Goal: Transaction & Acquisition: Purchase product/service

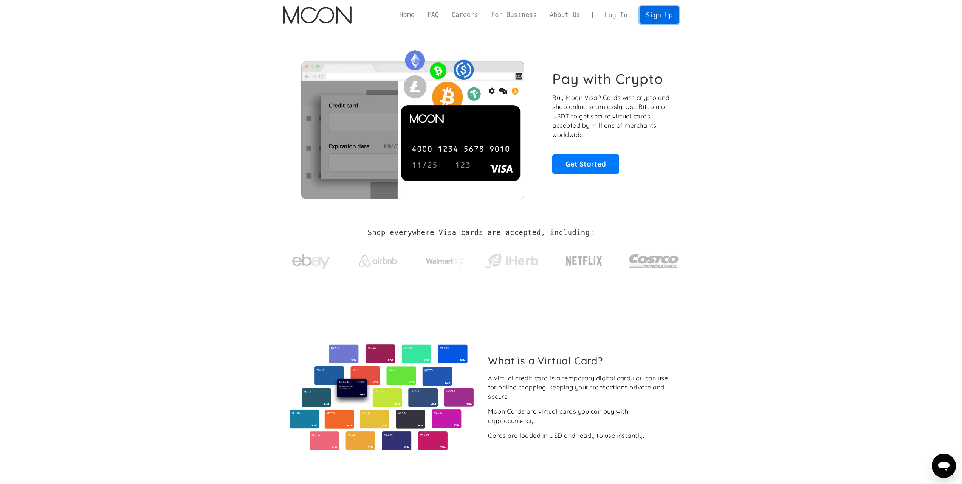
click at [660, 13] on link "Sign Up" at bounding box center [659, 14] width 39 height 17
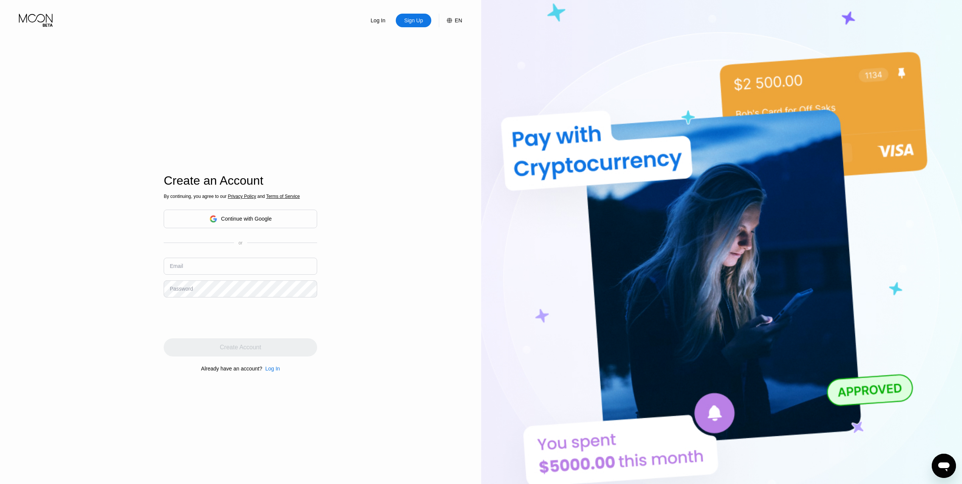
click at [232, 221] on div "Continue with Google" at bounding box center [246, 219] width 51 height 6
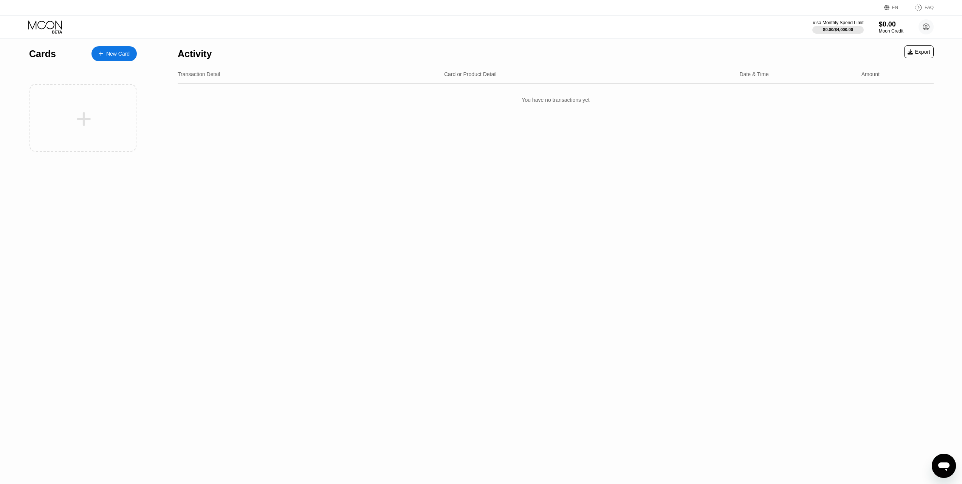
click at [123, 51] on div "New Card" at bounding box center [117, 54] width 23 height 6
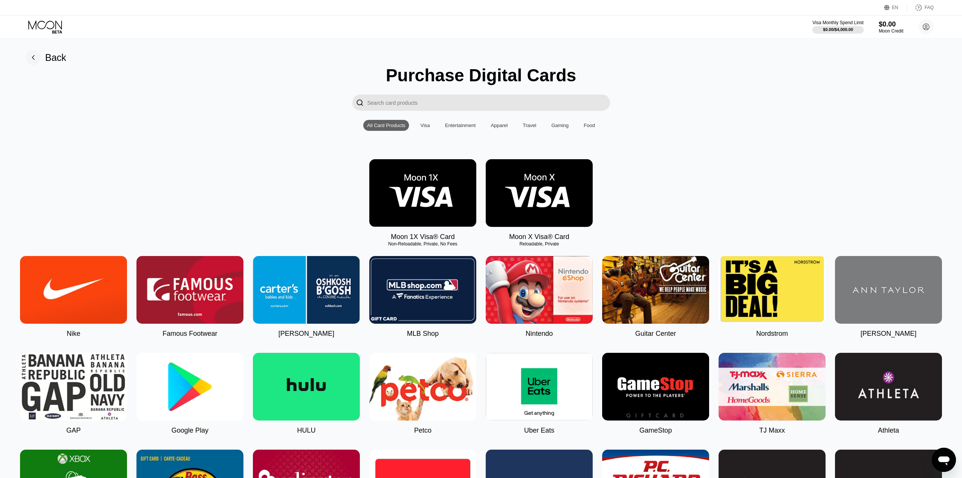
drag, startPoint x: 413, startPoint y: 207, endPoint x: 411, endPoint y: 213, distance: 6.2
click at [413, 207] on img at bounding box center [422, 193] width 107 height 68
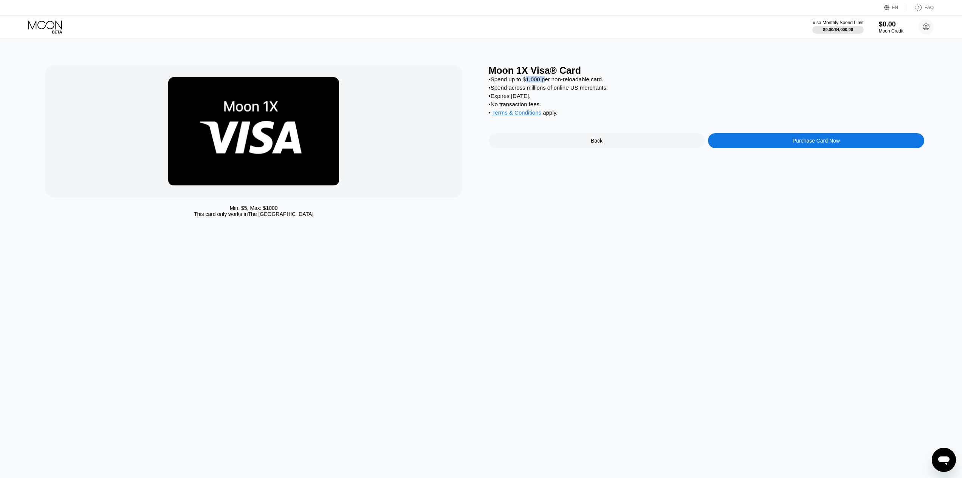
drag, startPoint x: 529, startPoint y: 83, endPoint x: 587, endPoint y: 83, distance: 58.2
click at [561, 82] on div "• Spend up to $1,000 per non-reloadable card." at bounding box center [707, 79] width 436 height 6
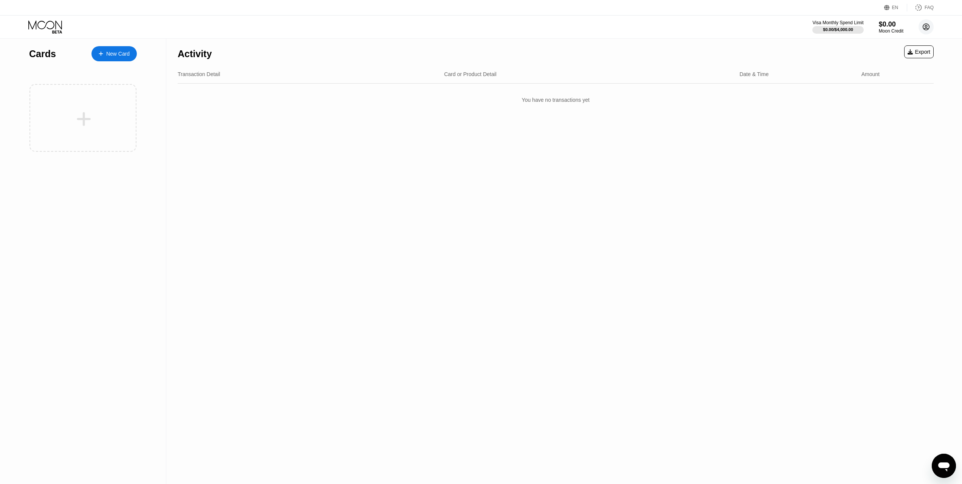
click at [923, 28] on icon at bounding box center [926, 27] width 6 height 6
click at [881, 95] on div "Settings" at bounding box center [878, 95] width 19 height 6
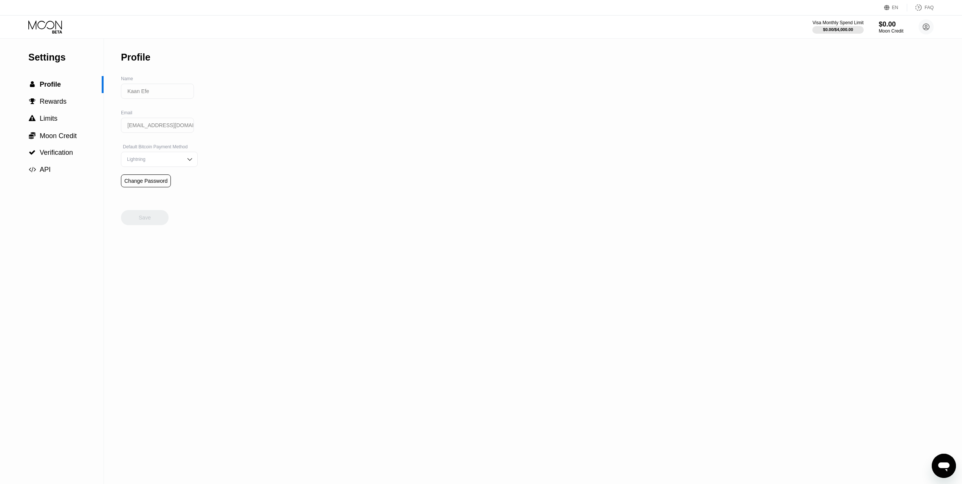
click at [144, 130] on input "[EMAIL_ADDRESS][DOMAIN_NAME]" at bounding box center [157, 125] width 73 height 15
click at [146, 156] on div "Lightning" at bounding box center [159, 159] width 77 height 15
click at [266, 122] on div "Settings  Profile  Rewards  Limits  Moon Credit  Verification  API Profil…" at bounding box center [481, 261] width 962 height 445
click at [57, 87] on span "Profile" at bounding box center [50, 85] width 21 height 8
click at [58, 104] on span "Rewards" at bounding box center [53, 102] width 27 height 8
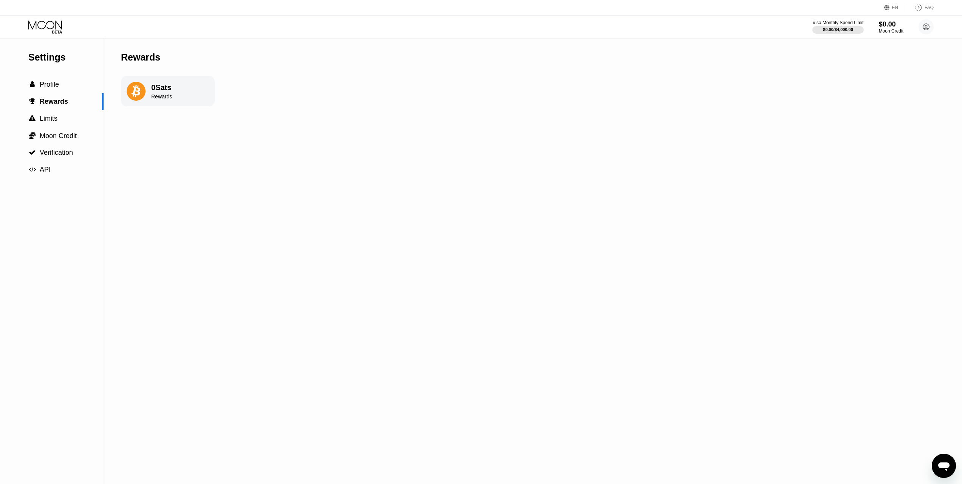
click at [44, 26] on icon at bounding box center [45, 26] width 35 height 13
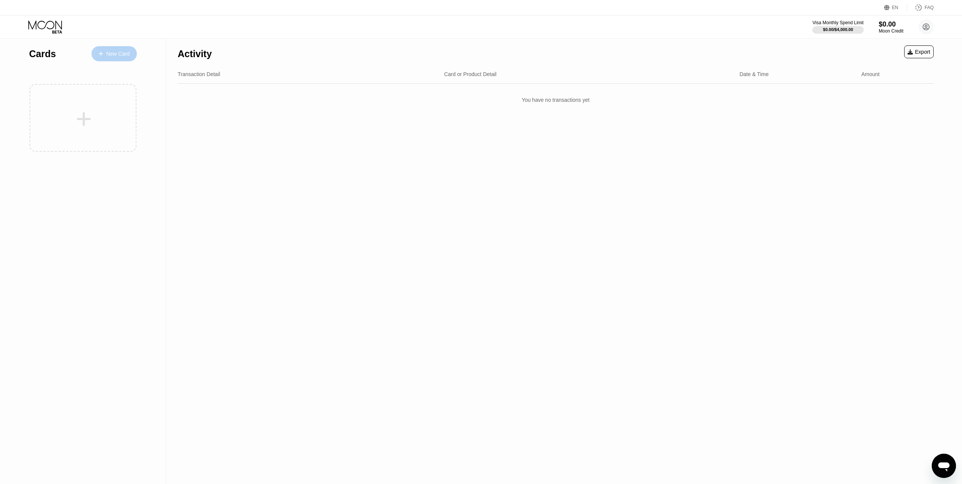
click at [130, 55] on div "New Card" at bounding box center [114, 53] width 45 height 15
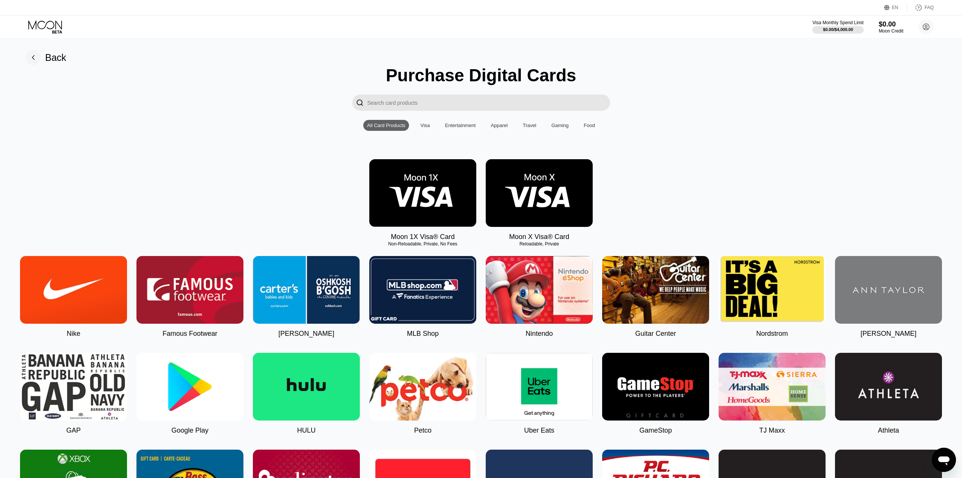
click at [543, 191] on img at bounding box center [539, 193] width 107 height 68
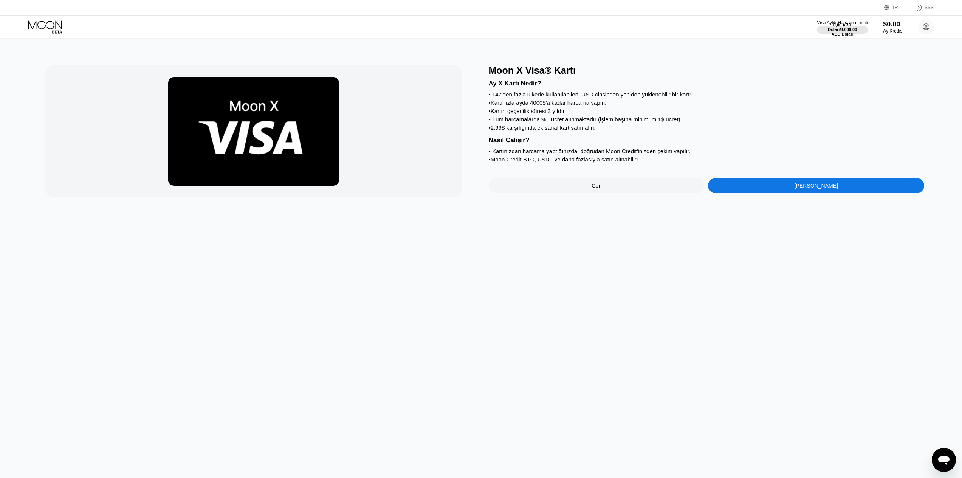
click at [748, 205] on div "Moon X Visa® Kartı Ay X Kartı Nedir? • 147'den fazla ülkede kullanılabilen, USD…" at bounding box center [481, 258] width 968 height 439
click at [764, 190] on div "Hemen Kaydolun" at bounding box center [816, 185] width 216 height 15
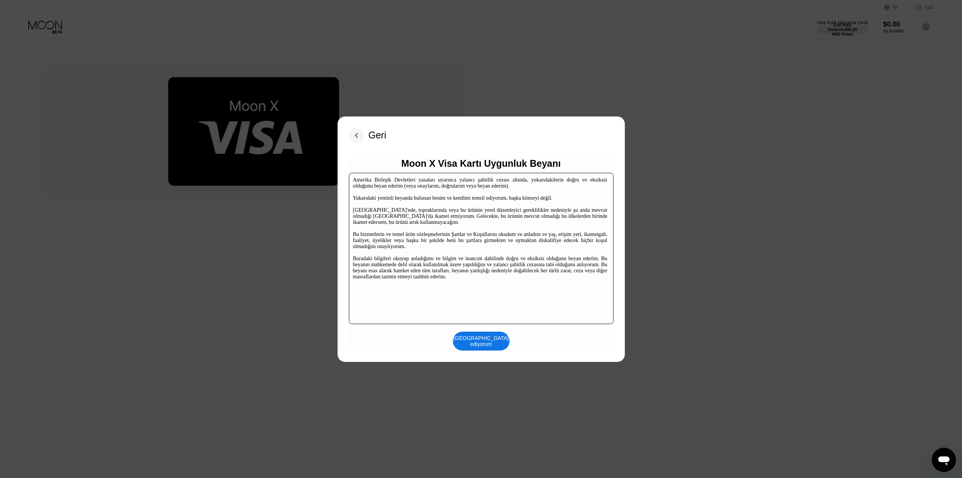
click at [482, 340] on font "Kabul ediyorum" at bounding box center [482, 341] width 57 height 12
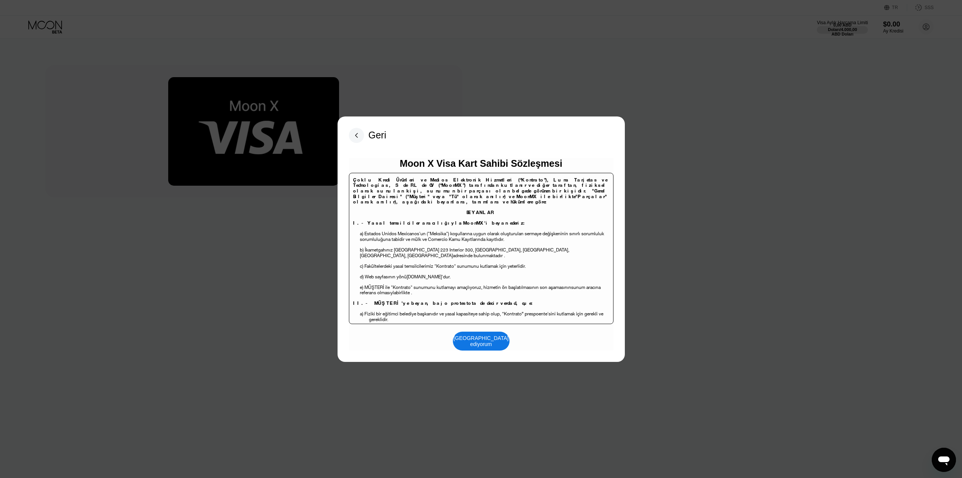
click at [489, 344] on font "Kabul ediyorum" at bounding box center [482, 341] width 57 height 12
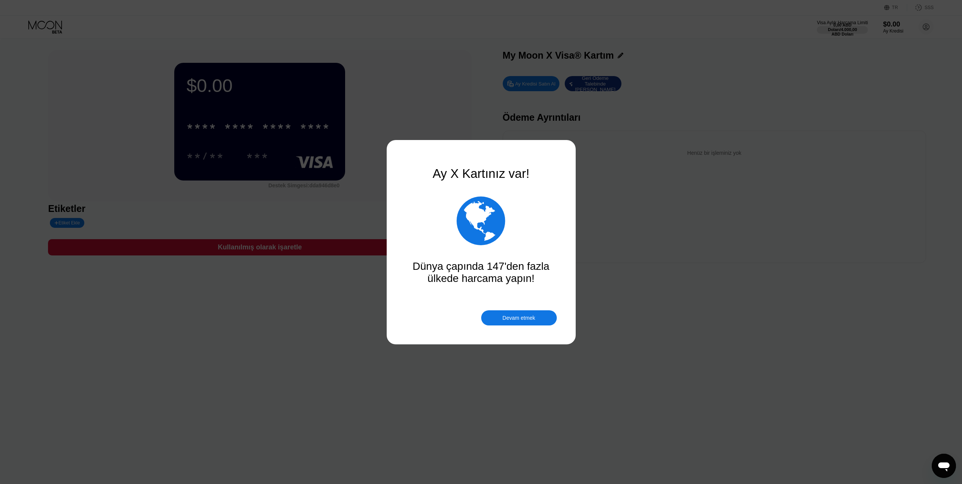
click at [511, 318] on font "Devam etmek" at bounding box center [519, 318] width 33 height 6
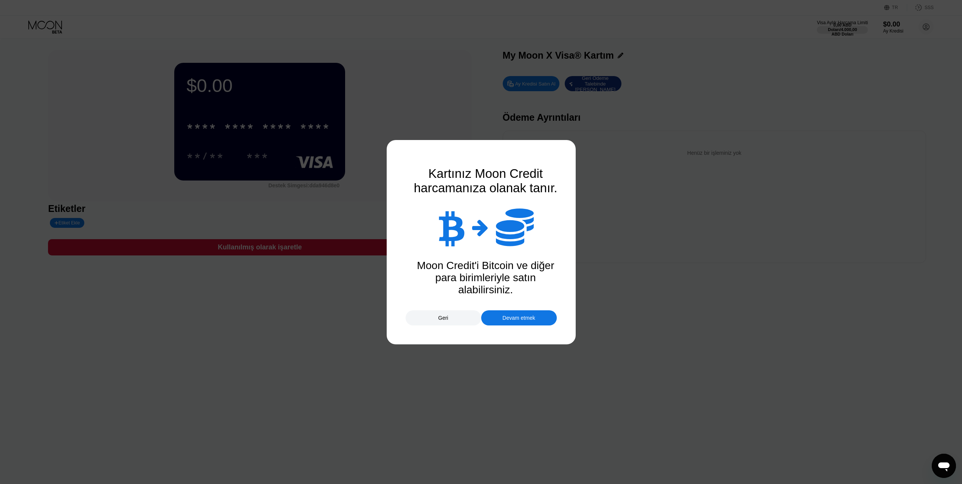
click at [504, 319] on font "Devam etmek" at bounding box center [519, 318] width 33 height 6
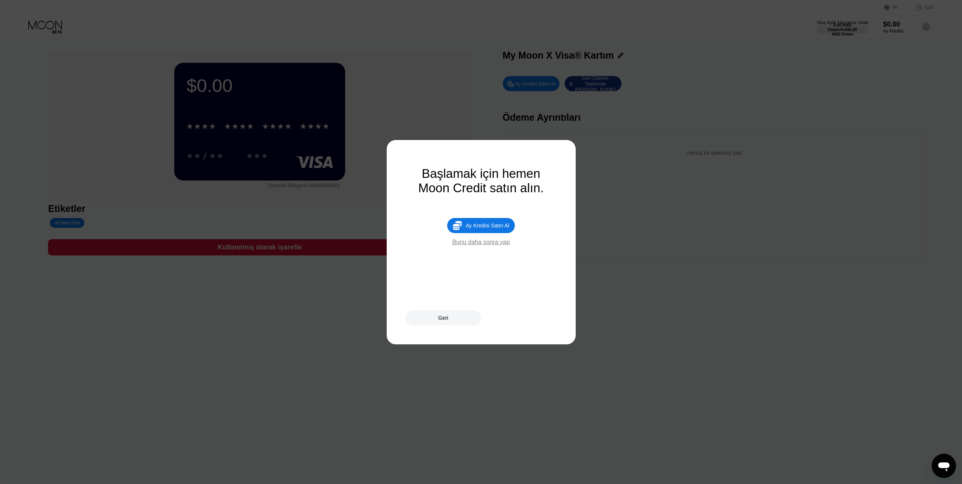
click at [490, 245] on font "Bunu daha sonra yap" at bounding box center [480, 242] width 57 height 6
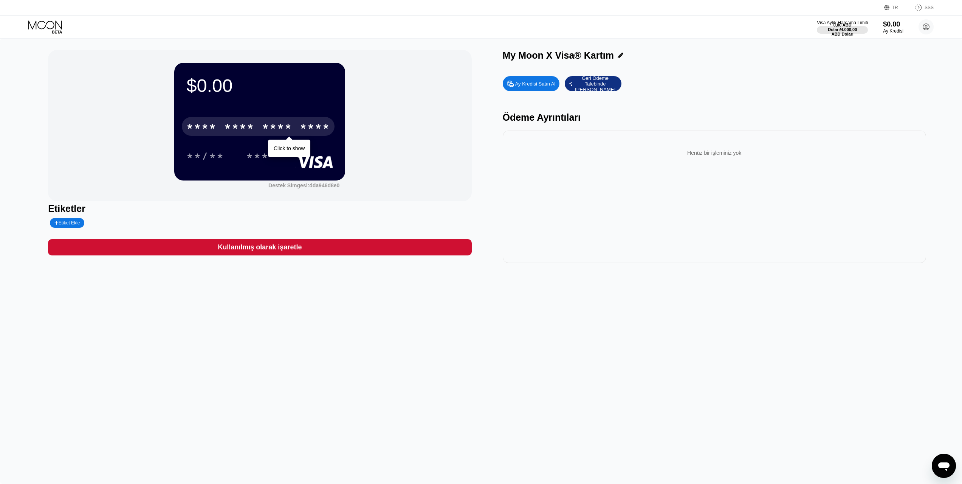
click at [247, 133] on font "*" at bounding box center [251, 127] width 8 height 12
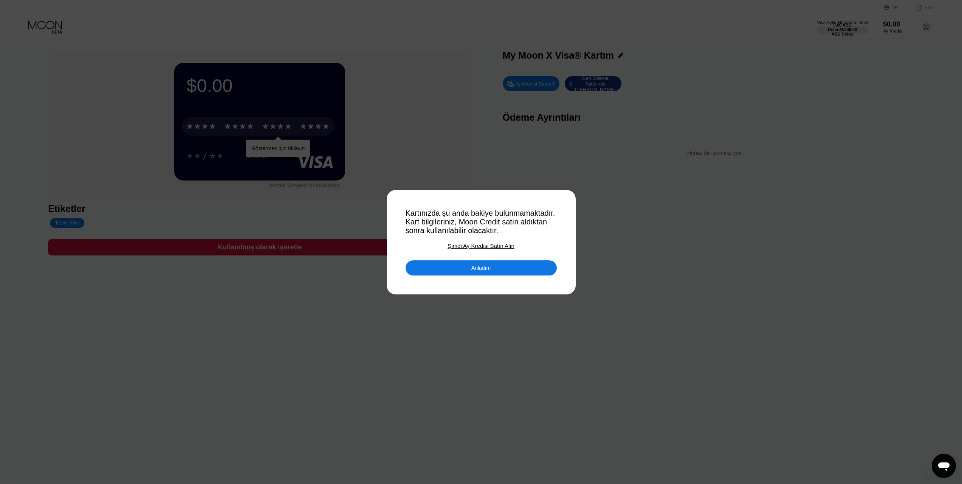
click at [489, 275] on div "Anladım" at bounding box center [481, 267] width 151 height 15
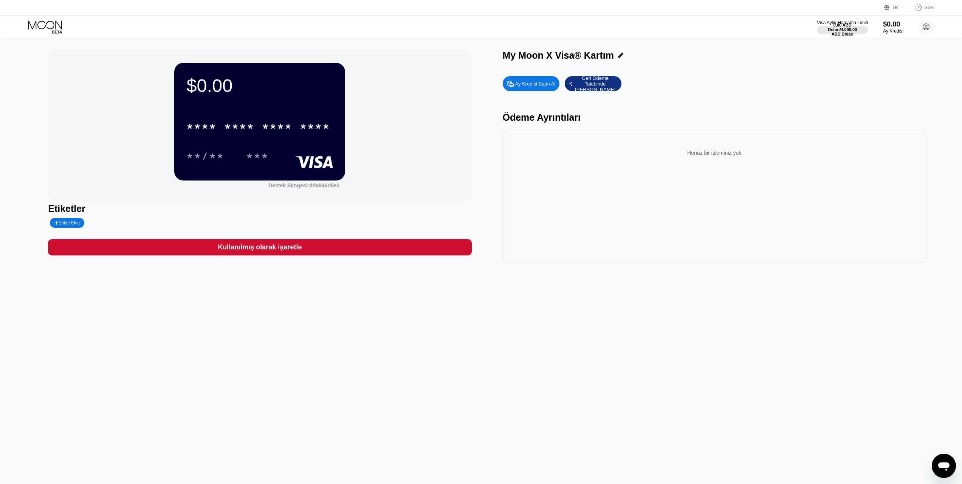
click at [539, 87] on div "Ay Kredisi Satın Al" at bounding box center [535, 84] width 40 height 6
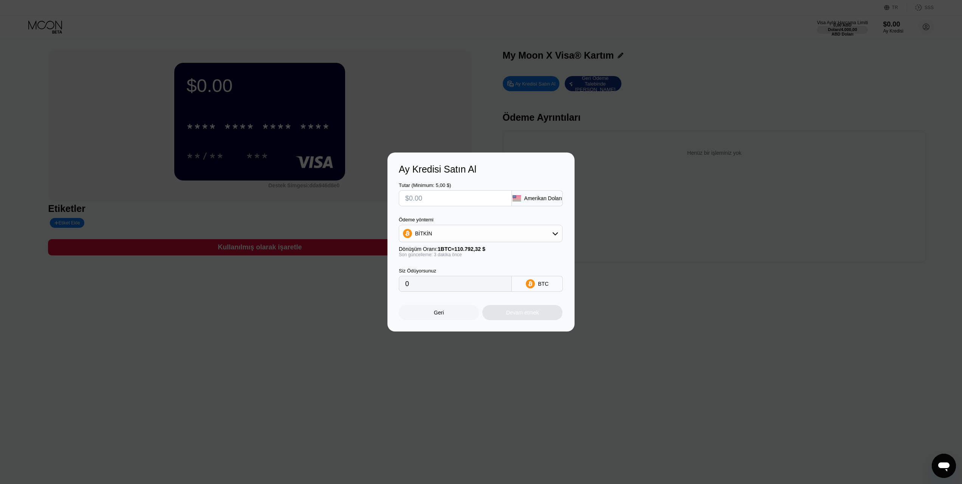
click at [479, 191] on input "text" at bounding box center [455, 198] width 100 height 15
click at [483, 231] on div "BİTKİN" at bounding box center [480, 233] width 163 height 15
click at [475, 273] on div "TRON'da USDT" at bounding box center [485, 271] width 143 height 6
type input "0.00"
click at [446, 287] on input "0.00" at bounding box center [455, 283] width 100 height 15
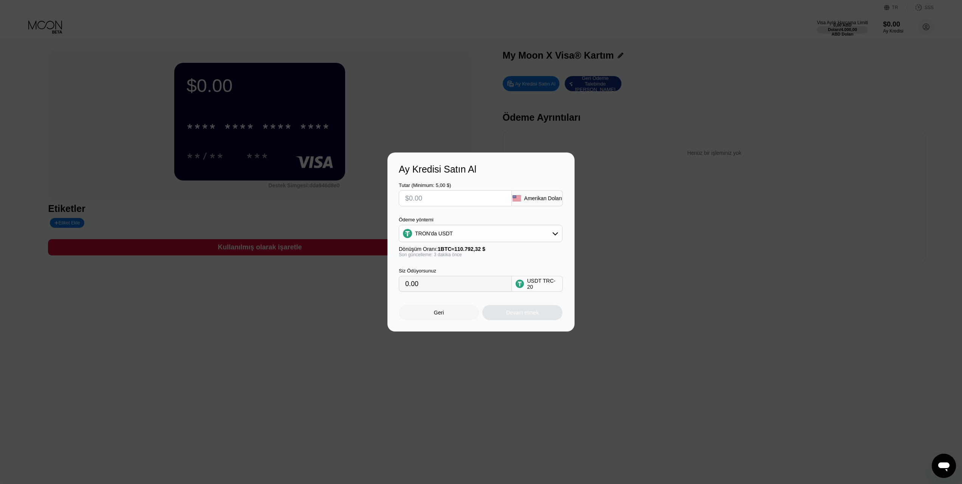
click at [449, 202] on input "text" at bounding box center [455, 198] width 100 height 15
type input "$5500"
type input "5555.56"
type input "$55"
type input "55.56"
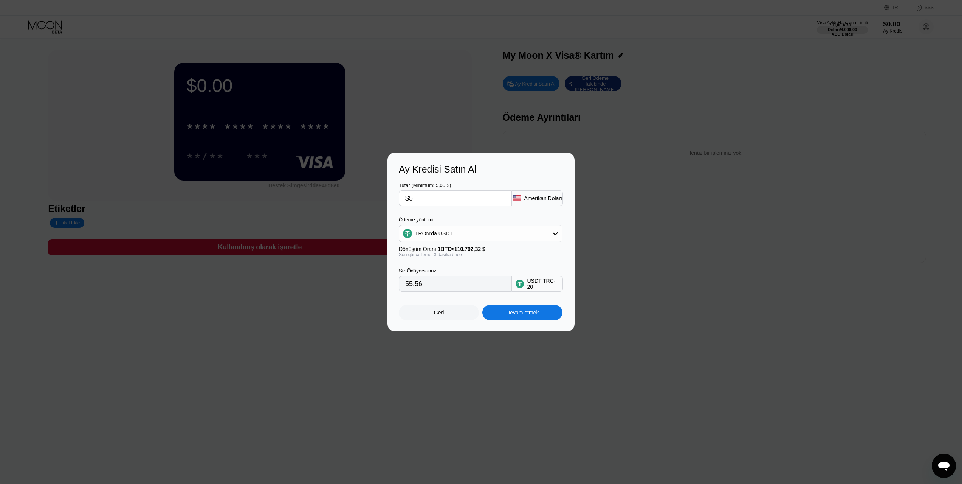
type input "$50"
type input "5.05"
type input "$500"
type input "505.05"
click at [467, 288] on input "505.05" at bounding box center [455, 283] width 100 height 15
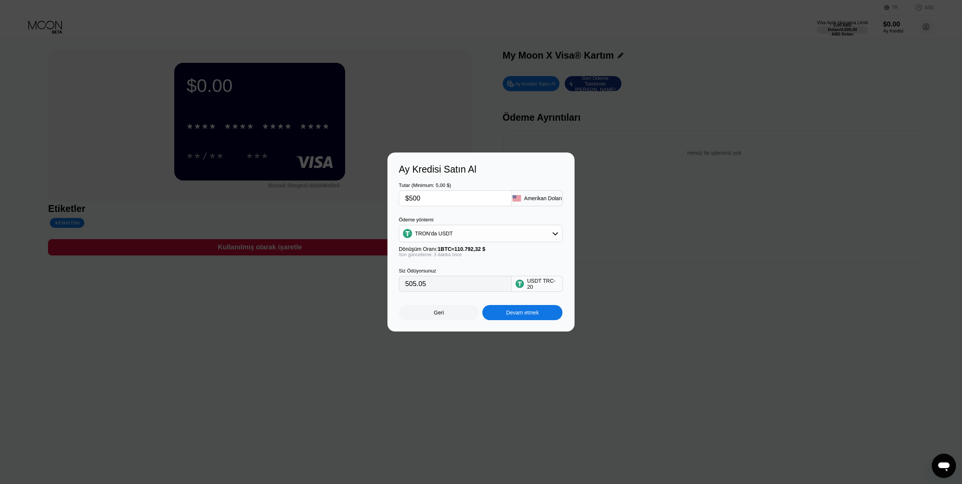
click at [467, 288] on input "505.05" at bounding box center [455, 283] width 100 height 15
click at [444, 286] on input "505.05" at bounding box center [455, 283] width 100 height 15
click at [436, 195] on input "$500" at bounding box center [455, 198] width 100 height 15
type input "$5"
type input "0.00"
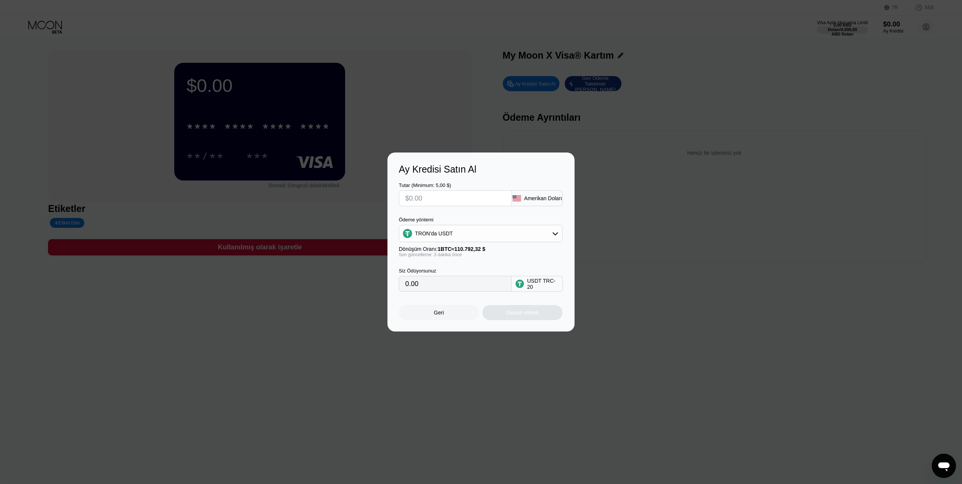
type input "$6"
type input "6.06"
type input "$670"
type input "676.77"
click at [301, 101] on div at bounding box center [484, 242] width 968 height 484
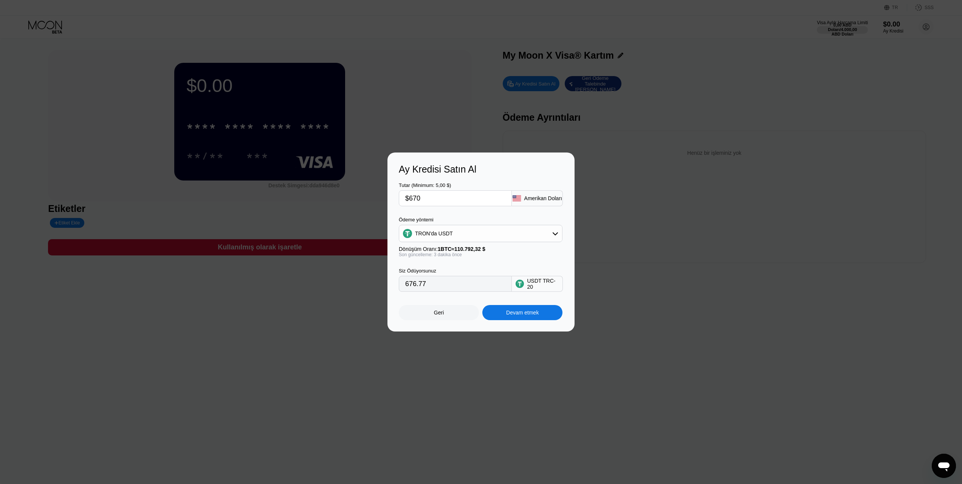
click at [418, 103] on div at bounding box center [484, 242] width 968 height 484
drag, startPoint x: 440, startPoint y: 195, endPoint x: 382, endPoint y: 199, distance: 58.0
click at [382, 199] on div "Ay Kredisi Satın Al Tutar (Minimum: 5,00 $) $670 Amerikan Doları Ödeme yöntemi …" at bounding box center [481, 241] width 962 height 179
type input "$10"
type input "10.10"
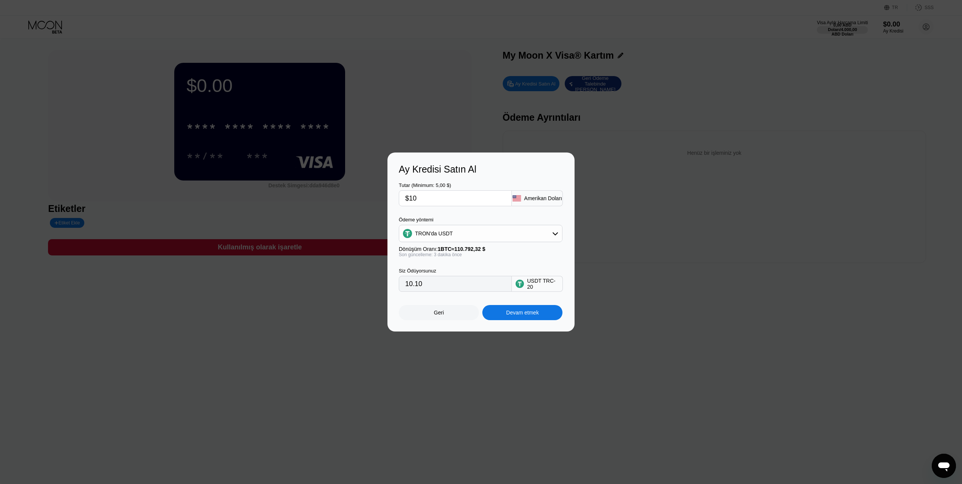
type input "$10"
click at [553, 318] on div "Devam etmek" at bounding box center [523, 312] width 80 height 15
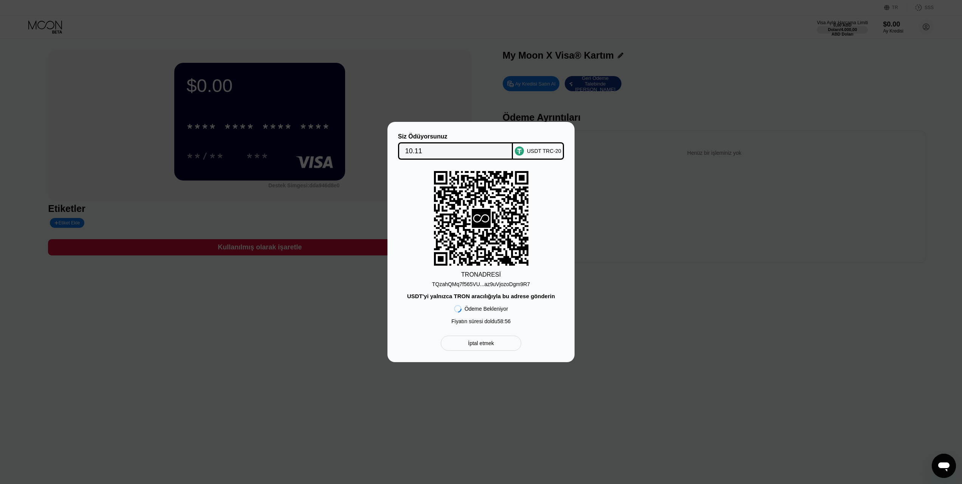
click at [482, 284] on font "TQzahQMq7f565VU...az9uVjozoDgm9R7" at bounding box center [481, 284] width 98 height 6
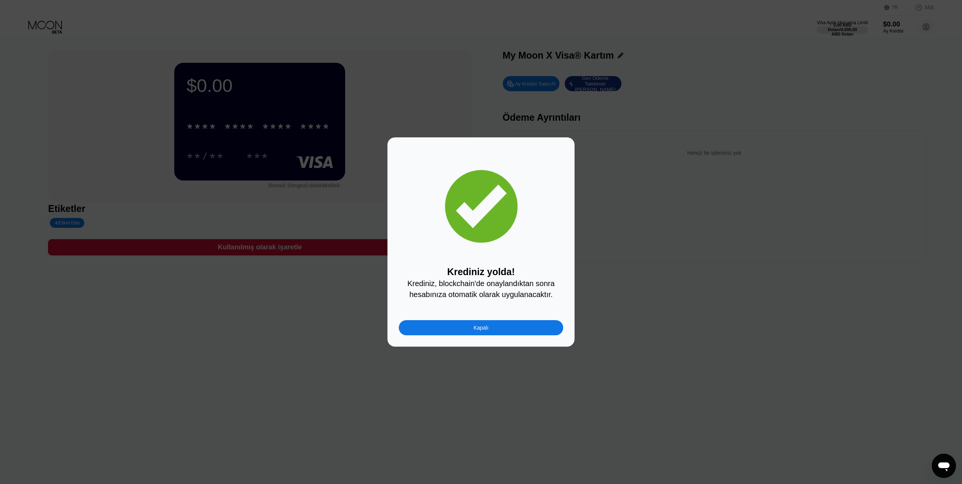
click at [422, 145] on div "Krediniz yolda! Krediniz, blockchain'de onaylandıktan sonra hesabınıza otomatik…" at bounding box center [481, 241] width 187 height 209
click at [495, 334] on div "Kapalı" at bounding box center [481, 327] width 165 height 15
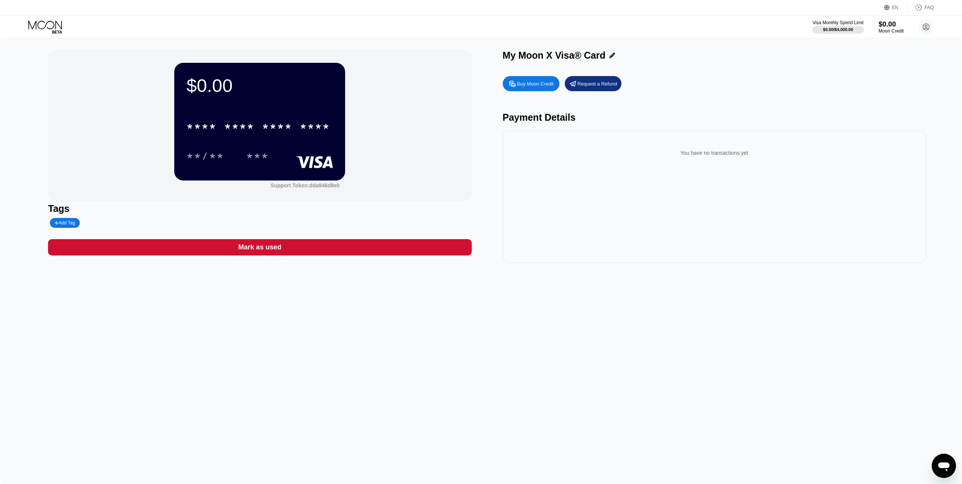
click at [893, 27] on div "$0.00" at bounding box center [891, 24] width 25 height 8
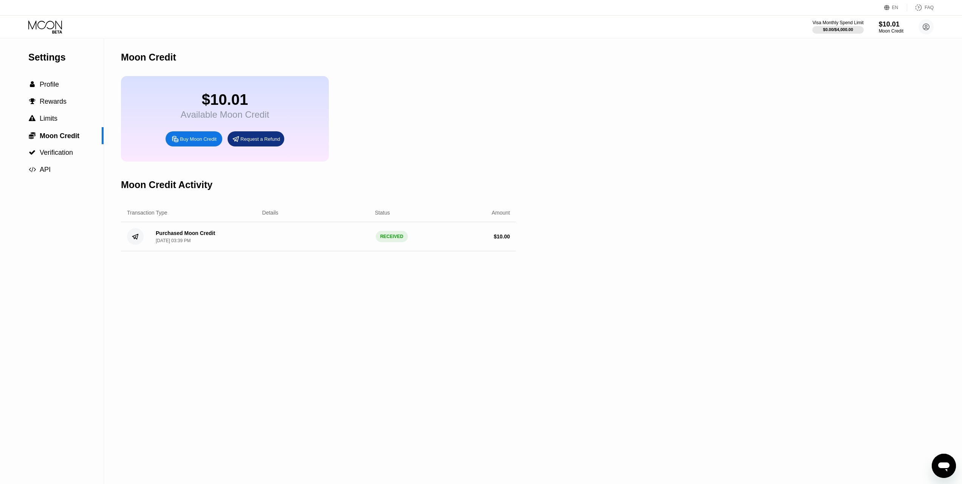
click at [230, 116] on div "Available Moon Credit" at bounding box center [225, 114] width 88 height 11
click at [209, 120] on div "Available Moon Credit" at bounding box center [225, 114] width 88 height 11
click at [191, 243] on div "[DATE] 03:39 PM" at bounding box center [173, 240] width 35 height 5
click at [213, 108] on div "$10.01" at bounding box center [225, 99] width 88 height 17
click at [259, 142] on div "Request a Refund" at bounding box center [261, 139] width 40 height 6
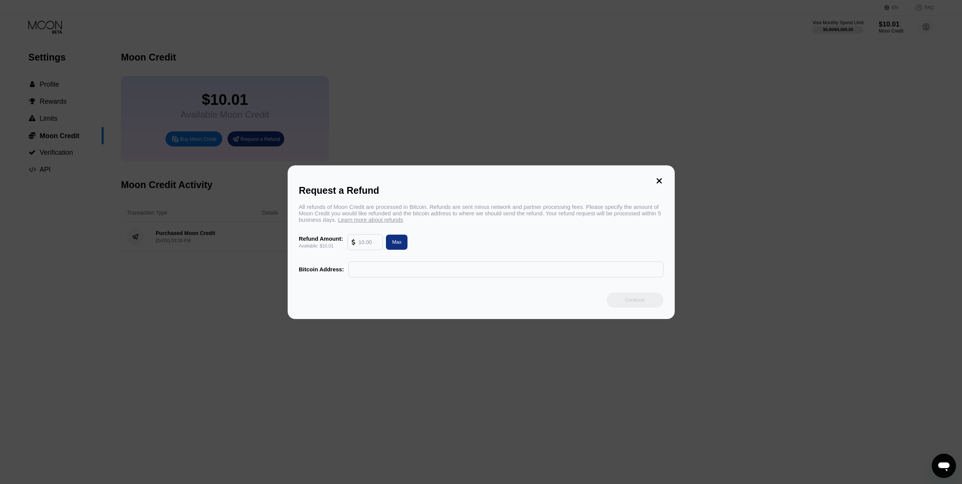
click at [660, 180] on icon at bounding box center [659, 181] width 8 height 8
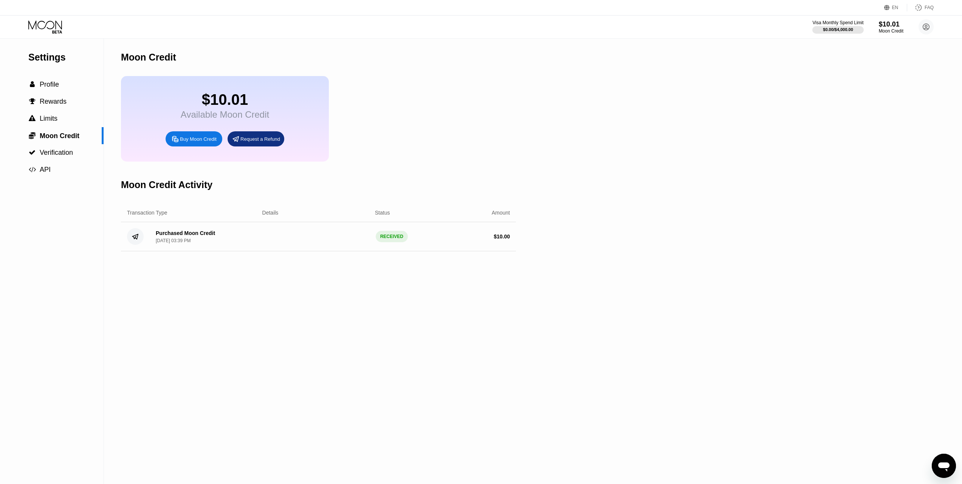
click at [192, 102] on div "$10.01" at bounding box center [225, 99] width 88 height 17
click at [57, 81] on div " Profile" at bounding box center [52, 84] width 104 height 17
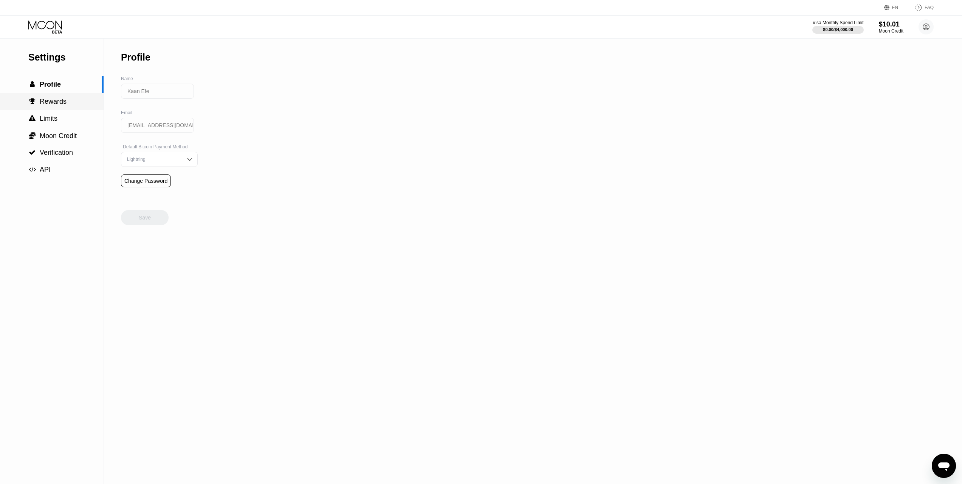
click at [63, 99] on span "Rewards" at bounding box center [53, 102] width 27 height 8
click at [65, 123] on div " Limits" at bounding box center [52, 119] width 104 height 8
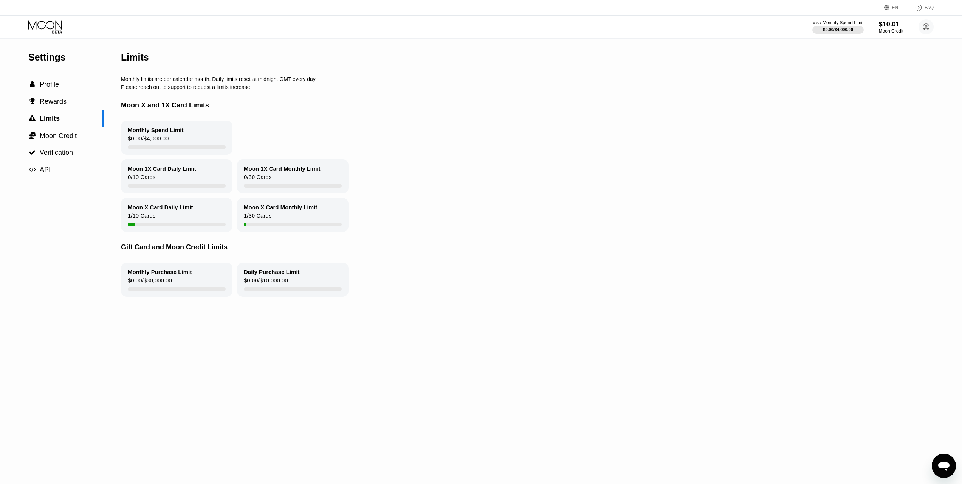
click at [125, 145] on div "Monthly Spend Limit $0.00 / $4,000.00" at bounding box center [177, 138] width 112 height 34
click at [151, 149] on div at bounding box center [177, 147] width 98 height 4
click at [69, 140] on span "Moon Credit" at bounding box center [58, 136] width 37 height 8
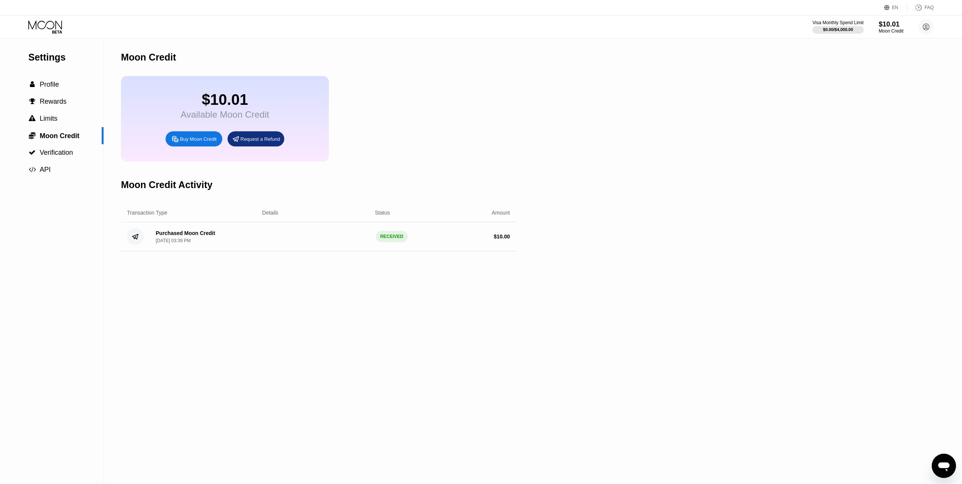
click at [250, 146] on div "Request a Refund" at bounding box center [256, 138] width 57 height 15
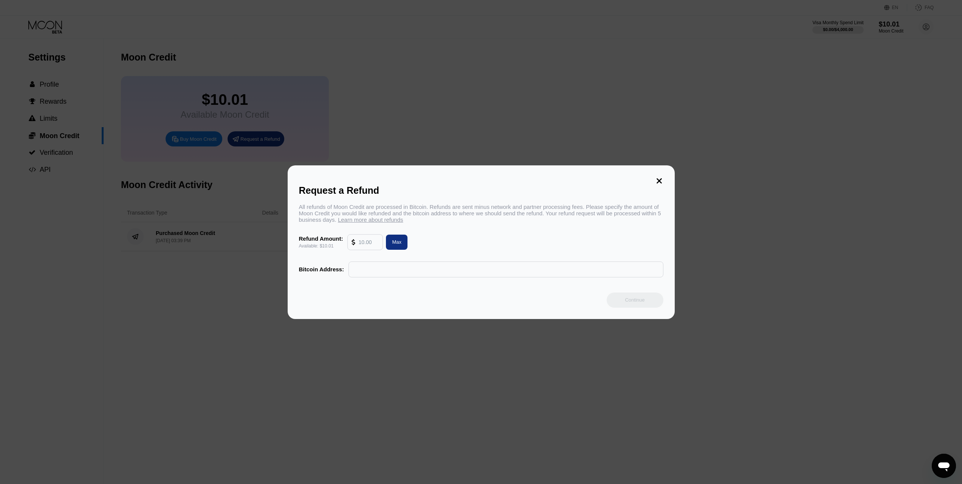
click at [660, 182] on icon at bounding box center [659, 181] width 8 height 8
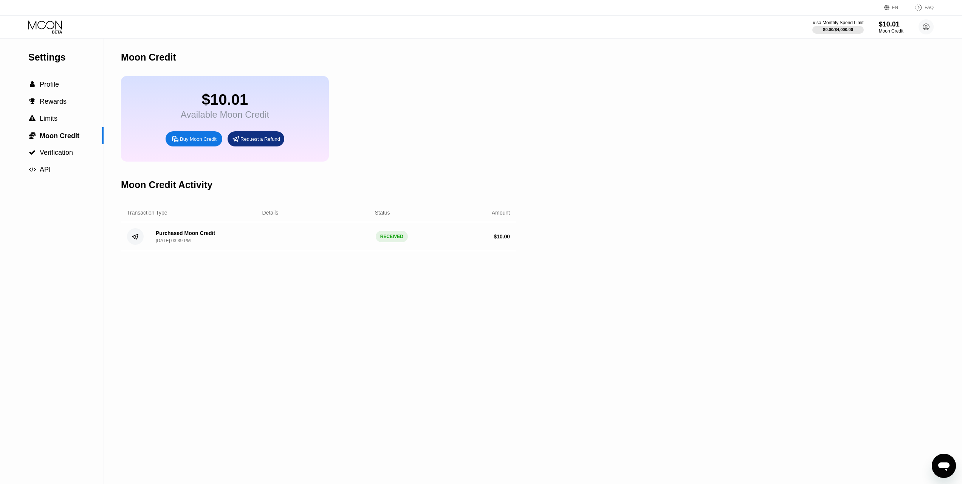
click at [196, 142] on div "Buy Moon Credit" at bounding box center [198, 139] width 37 height 6
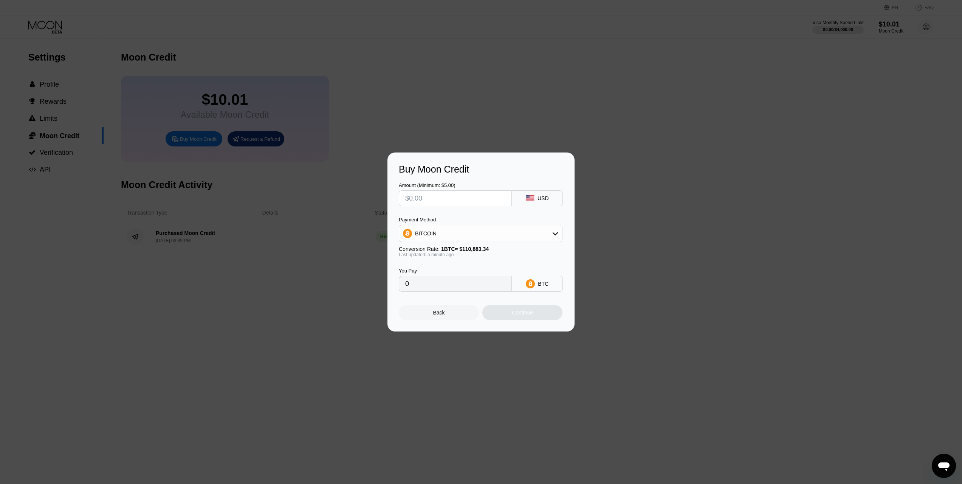
click at [554, 86] on div at bounding box center [484, 242] width 968 height 484
click at [444, 315] on div "Back" at bounding box center [439, 312] width 12 height 6
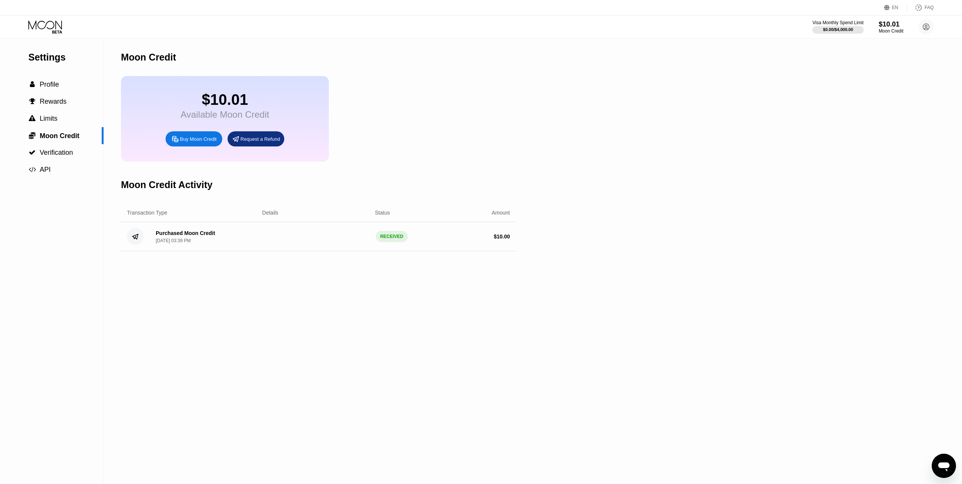
click at [168, 243] on div "Purchased Moon Credit Aug 22, 2025, 03:39 PM" at bounding box center [185, 236] width 59 height 13
click at [64, 156] on span "Verification" at bounding box center [56, 153] width 33 height 8
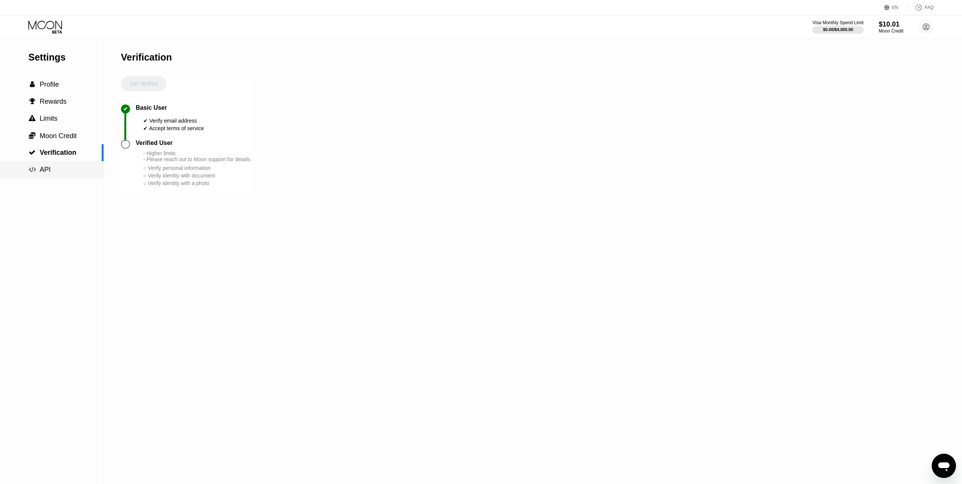
click at [61, 174] on div " API" at bounding box center [52, 170] width 104 height 8
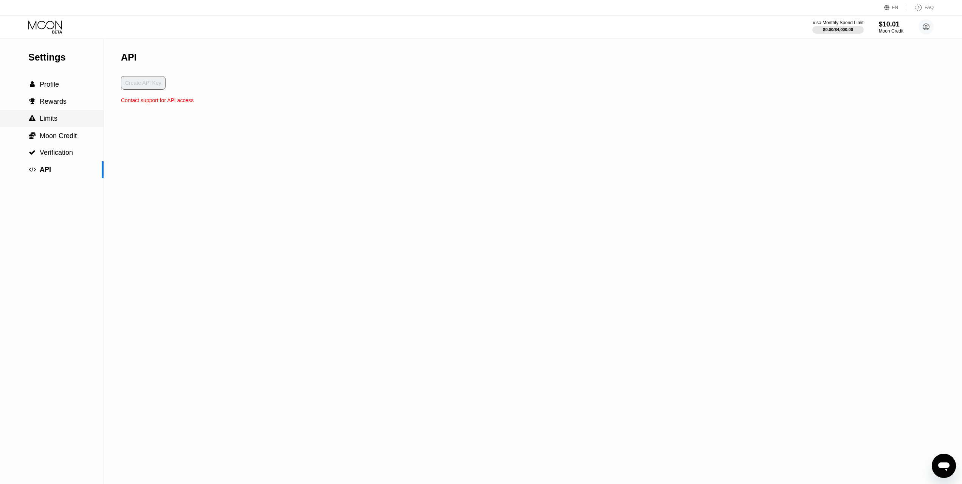
click at [59, 121] on div " Limits" at bounding box center [52, 119] width 104 height 8
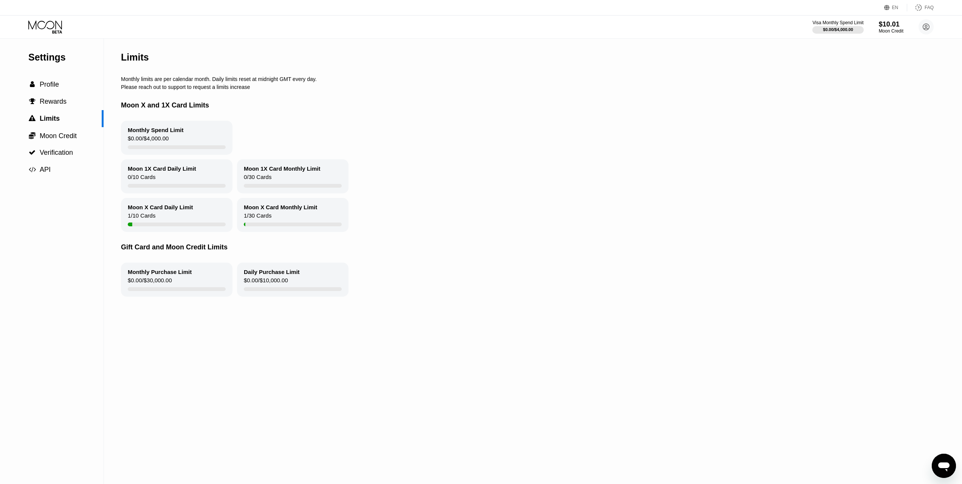
click at [147, 138] on div "Monthly Spend Limit $0.00 / $4,000.00" at bounding box center [177, 138] width 112 height 34
drag, startPoint x: 154, startPoint y: 212, endPoint x: 157, endPoint y: 219, distance: 8.0
click at [154, 210] on div "Moon X Card Daily Limit" at bounding box center [160, 207] width 65 height 6
click at [66, 93] on div " Profile" at bounding box center [52, 84] width 104 height 17
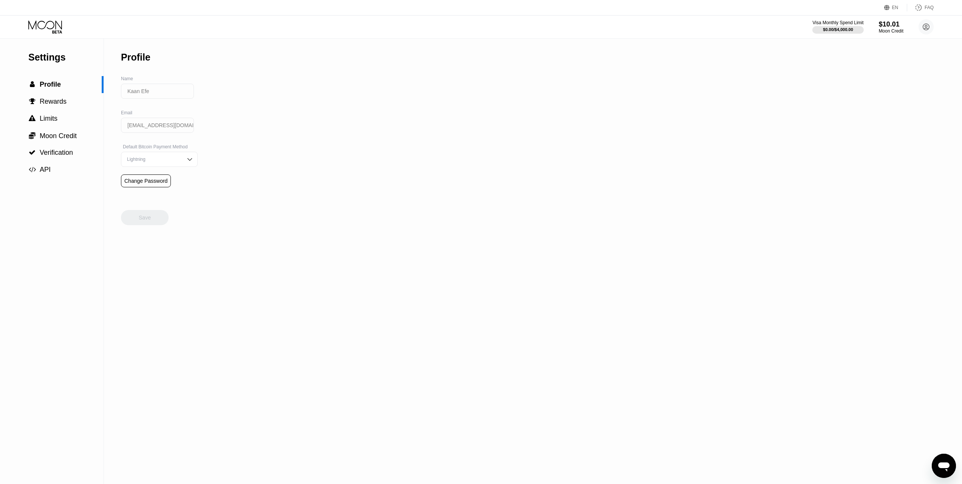
click at [77, 63] on div "Settings" at bounding box center [65, 57] width 75 height 11
click at [62, 57] on div "Settings" at bounding box center [65, 57] width 75 height 11
click at [44, 72] on div "Settings  Profile  Rewards  Limits  Moon Credit  Verification  API" at bounding box center [52, 109] width 104 height 140
click at [890, 30] on div "Moon Credit" at bounding box center [891, 30] width 25 height 5
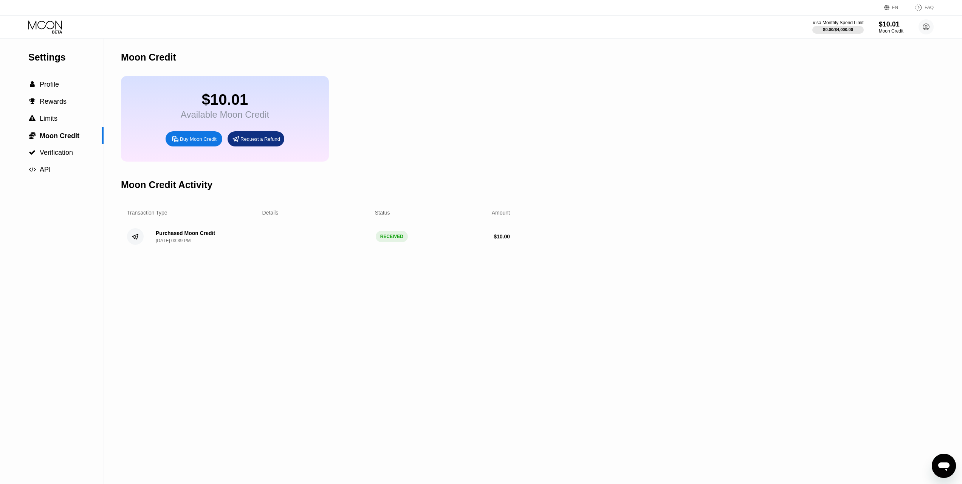
click at [212, 98] on div "$10.01" at bounding box center [225, 99] width 88 height 17
click at [171, 146] on div "Buy Moon Credit" at bounding box center [194, 138] width 57 height 15
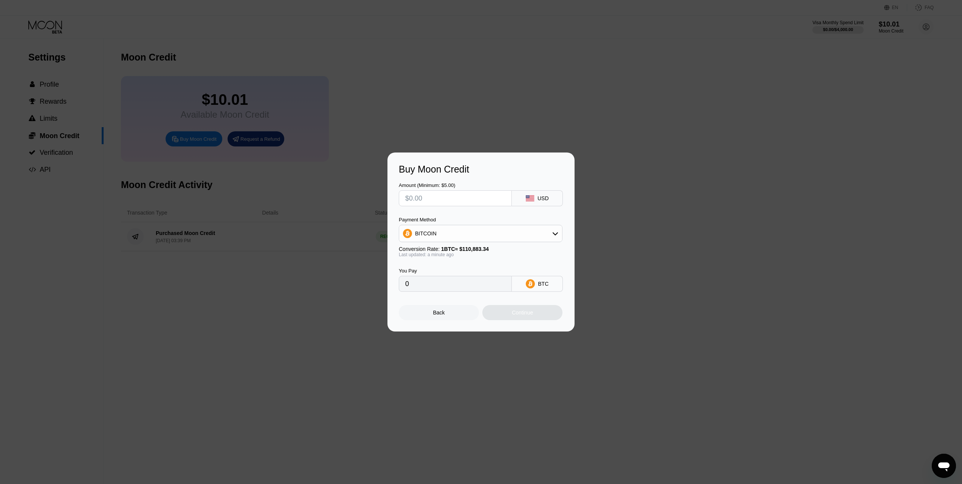
click at [480, 198] on input "text" at bounding box center [455, 198] width 100 height 15
click at [489, 102] on div at bounding box center [484, 242] width 968 height 484
click at [441, 324] on div "Buy Moon Credit Amount (Minimum: $5.00) USD Payment Method BITCOIN Conversion R…" at bounding box center [481, 241] width 187 height 179
click at [442, 318] on div "Back" at bounding box center [439, 312] width 80 height 15
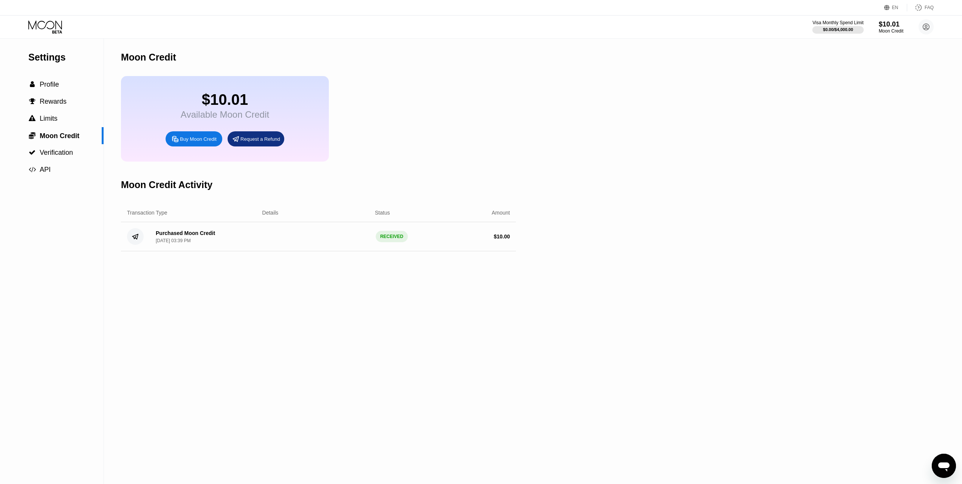
click at [922, 29] on circle at bounding box center [926, 26] width 15 height 15
click at [883, 77] on div "Home" at bounding box center [876, 77] width 14 height 6
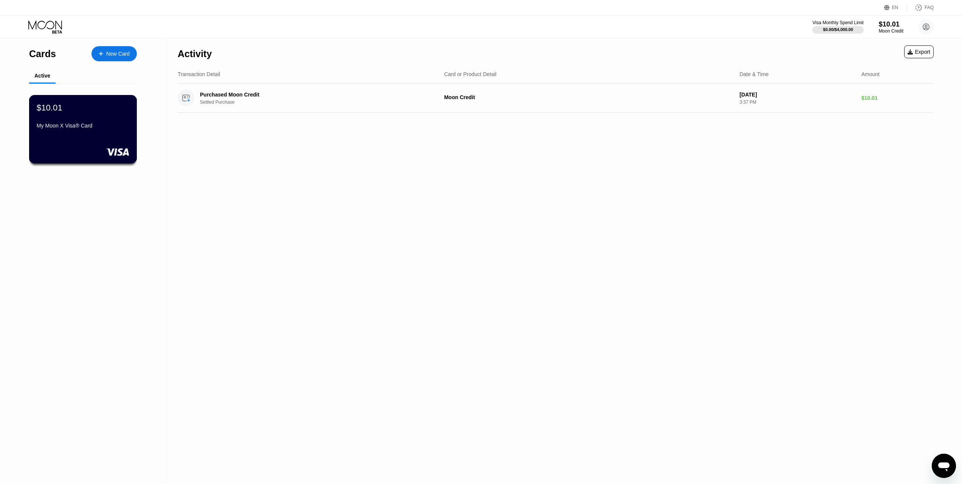
click at [71, 129] on div "My Moon X Visa® Card" at bounding box center [83, 126] width 93 height 6
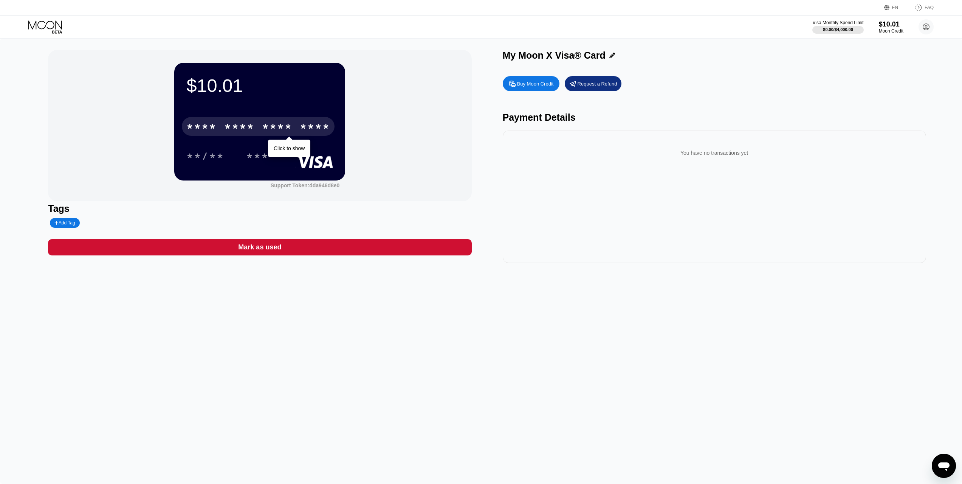
click at [271, 124] on div "* * * *" at bounding box center [277, 127] width 30 height 12
click at [272, 126] on div "* * * *" at bounding box center [277, 127] width 30 height 12
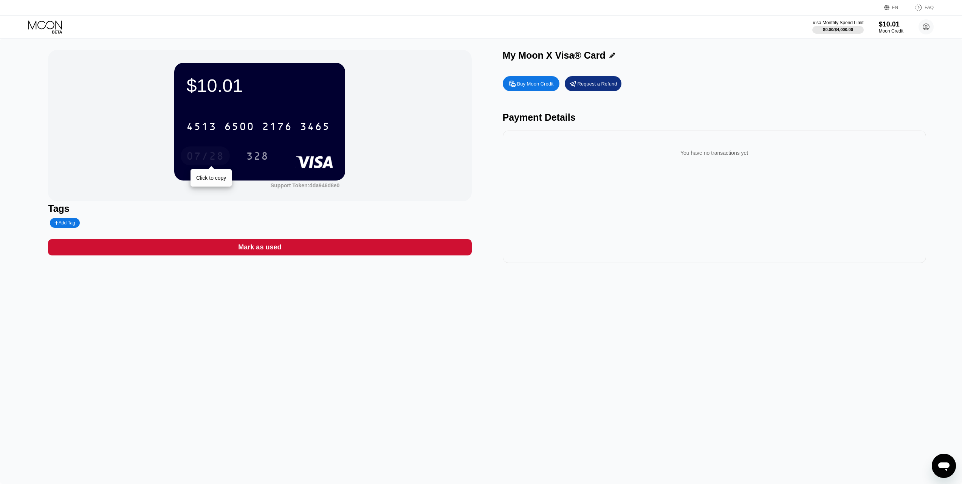
click at [198, 160] on div "07/28" at bounding box center [205, 157] width 38 height 12
click at [254, 155] on div "328" at bounding box center [257, 157] width 23 height 12
click at [54, 25] on icon at bounding box center [45, 24] width 34 height 9
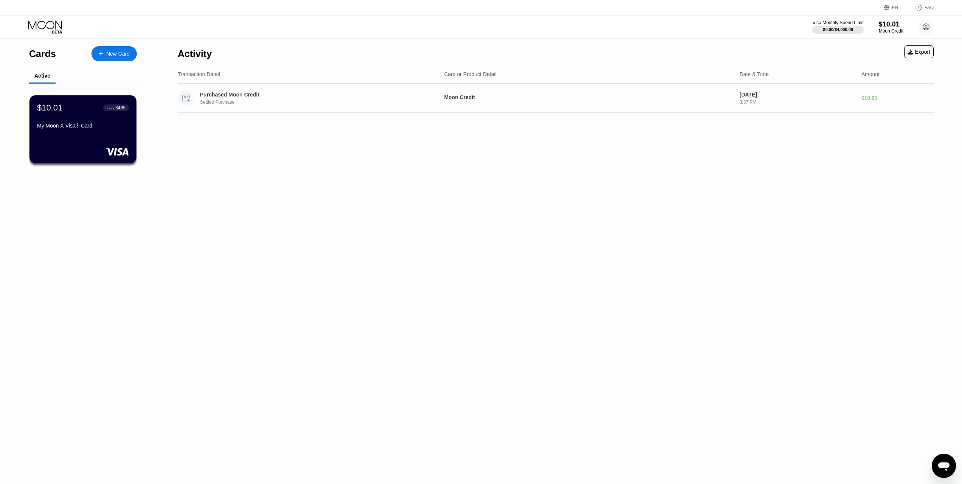
click at [260, 103] on div "Settled Purchase" at bounding box center [317, 101] width 234 height 5
click at [279, 106] on div "Purchased Moon Credit Settled Purchase" at bounding box center [308, 98] width 261 height 17
click at [717, 100] on div "Moon Credit" at bounding box center [588, 97] width 289 height 6
click at [892, 32] on div "Moon Credit" at bounding box center [891, 30] width 25 height 5
click at [889, 26] on div "$10.01" at bounding box center [891, 24] width 25 height 8
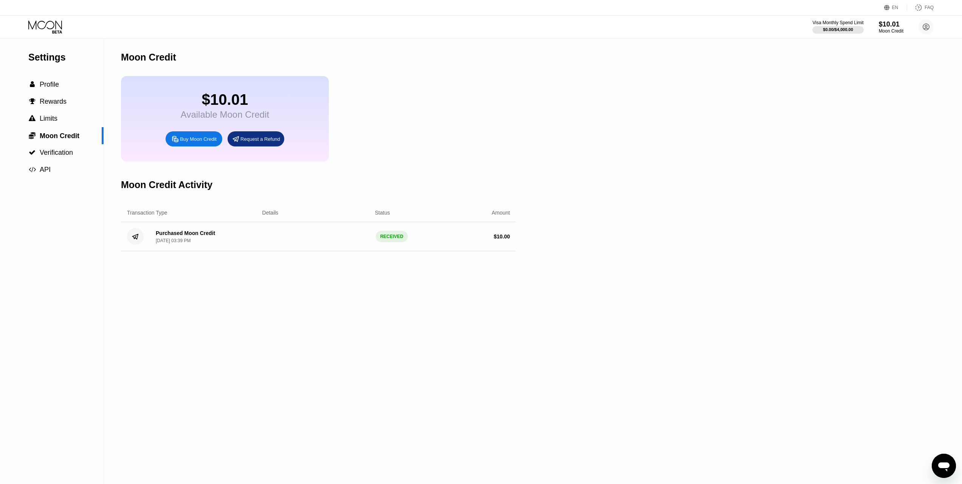
click at [194, 142] on div "Buy Moon Credit" at bounding box center [198, 139] width 37 height 6
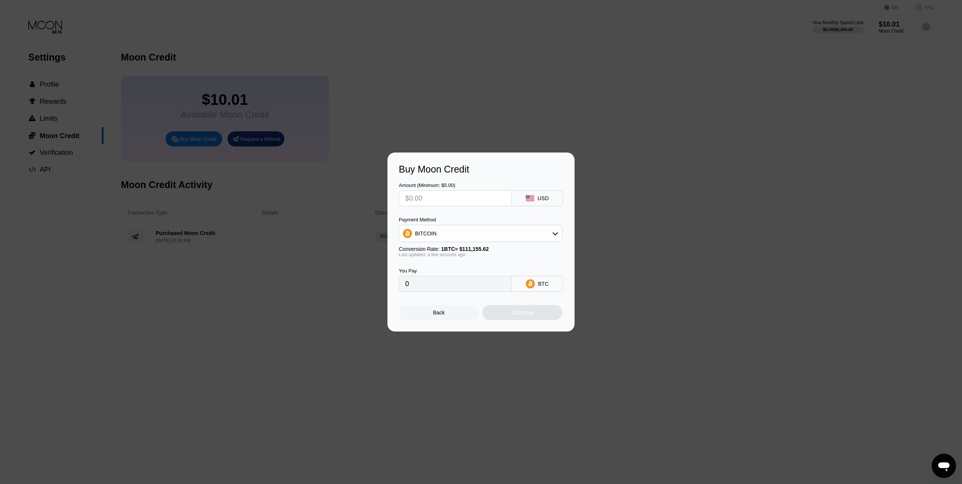
click at [427, 84] on div at bounding box center [484, 242] width 968 height 484
click at [444, 312] on div "Back" at bounding box center [439, 312] width 12 height 6
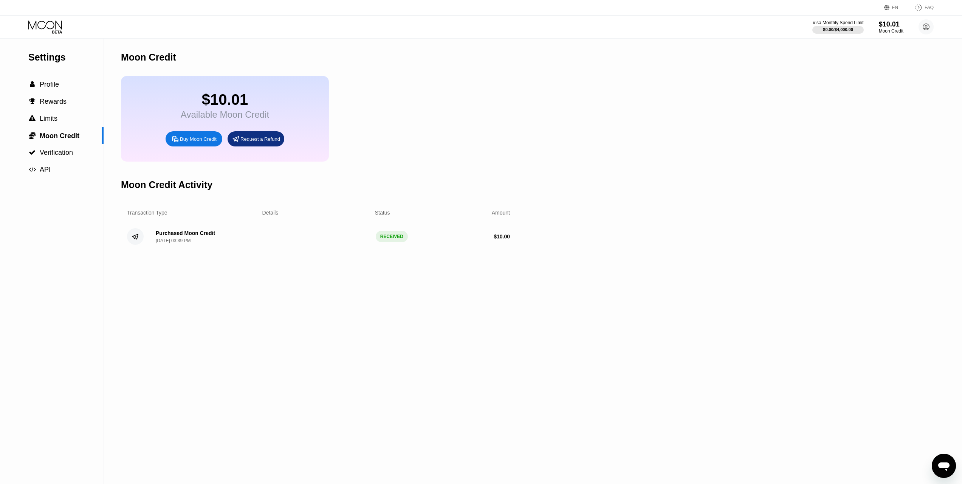
click at [386, 71] on div "Moon Credit" at bounding box center [318, 57] width 395 height 37
click at [659, 165] on div "Settings  Profile  Rewards  Limits  Moon Credit  Verification  API Moon C…" at bounding box center [481, 261] width 962 height 445
drag, startPoint x: 79, startPoint y: 281, endPoint x: 84, endPoint y: 280, distance: 5.8
click at [79, 281] on div "Settings  Profile  Rewards  Limits  Moon Credit  Verification  API" at bounding box center [52, 261] width 104 height 445
click at [196, 146] on div "Buy Moon Credit" at bounding box center [194, 138] width 57 height 15
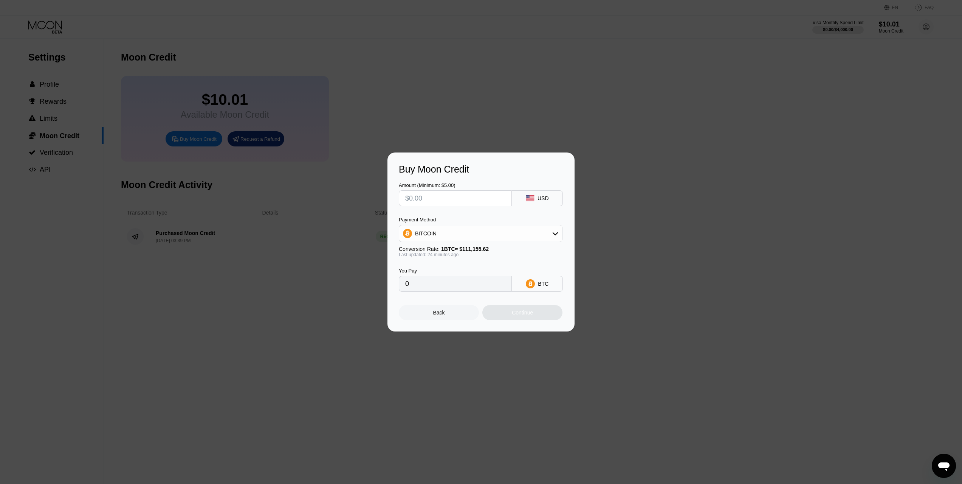
click at [435, 200] on input "text" at bounding box center [455, 198] width 100 height 15
type input "$3"
type input "0.00002694"
type input "$39"
type input "0.00035019"
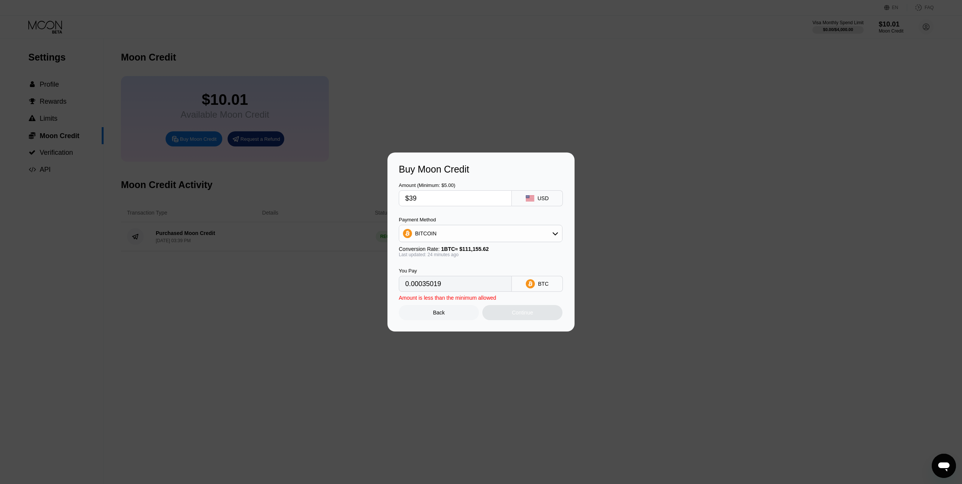
type input "$390"
type input "0.00350190"
type input "$390"
click at [464, 239] on div "BITCOIN" at bounding box center [480, 233] width 163 height 15
click at [439, 269] on span "USDT on TRON" at bounding box center [436, 271] width 38 height 6
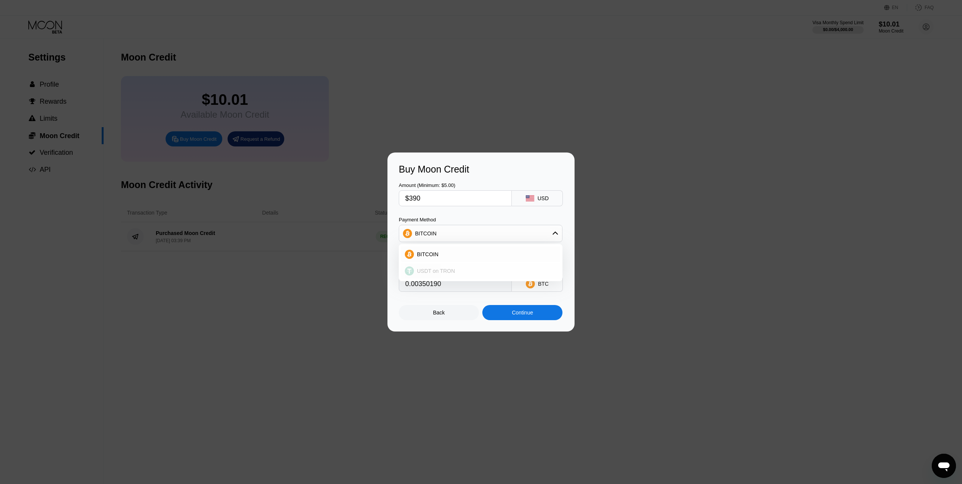
type input "393.94"
click at [525, 319] on div "Continue" at bounding box center [523, 312] width 80 height 15
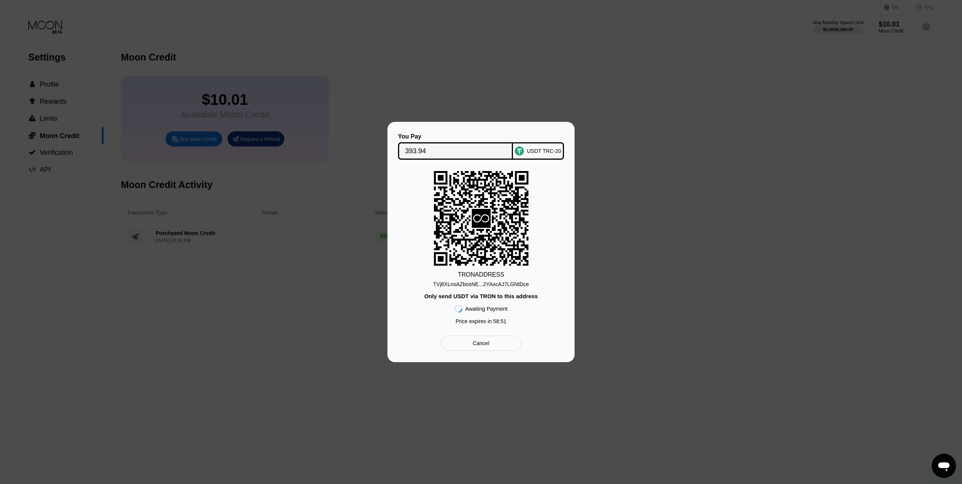
click at [459, 285] on div "TVj8XLnsAZbosNE...2YAxcAJ7LGNtDce" at bounding box center [481, 284] width 96 height 6
click at [455, 283] on div "TVj8XLnsAZbosNE...2YAxcAJ7LGNtDce" at bounding box center [481, 284] width 96 height 6
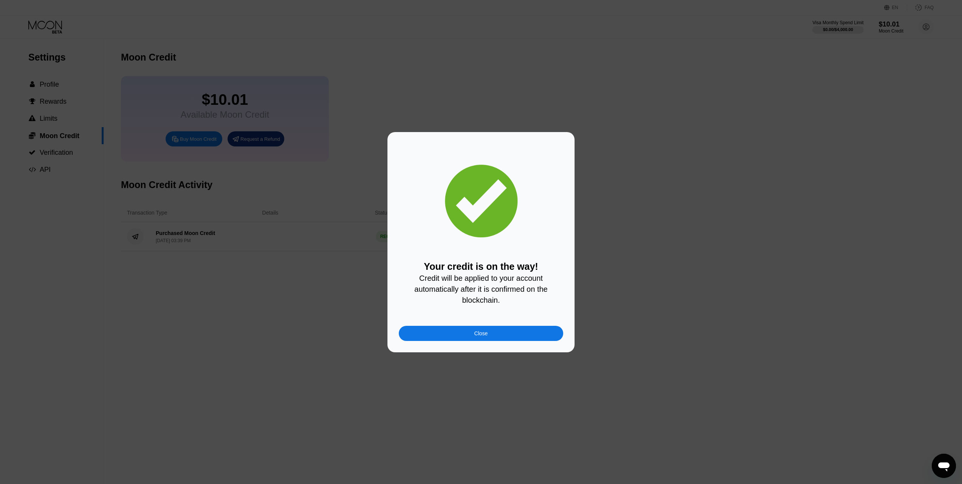
click at [419, 210] on div "Your credit is on the way! Credit will be applied to your account automatically…" at bounding box center [481, 241] width 165 height 197
click at [486, 335] on div "Close" at bounding box center [482, 333] width 14 height 6
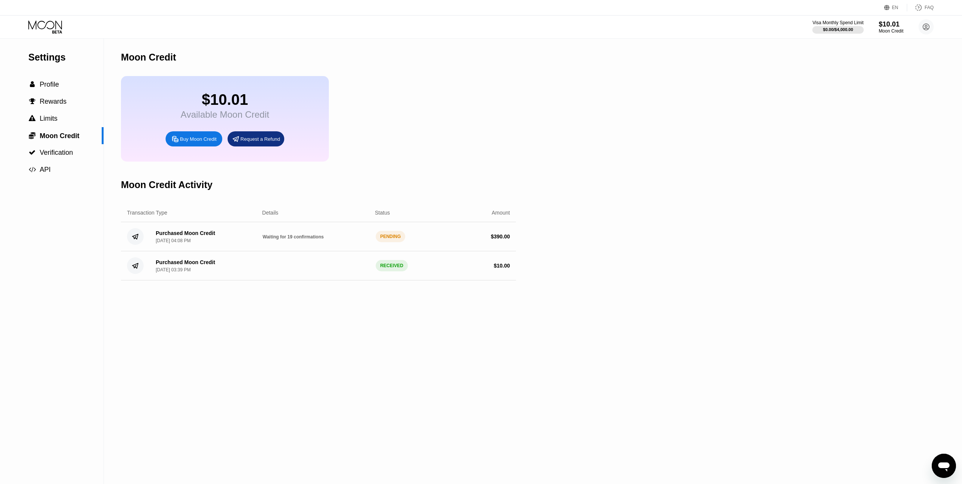
click at [48, 29] on icon at bounding box center [45, 26] width 35 height 13
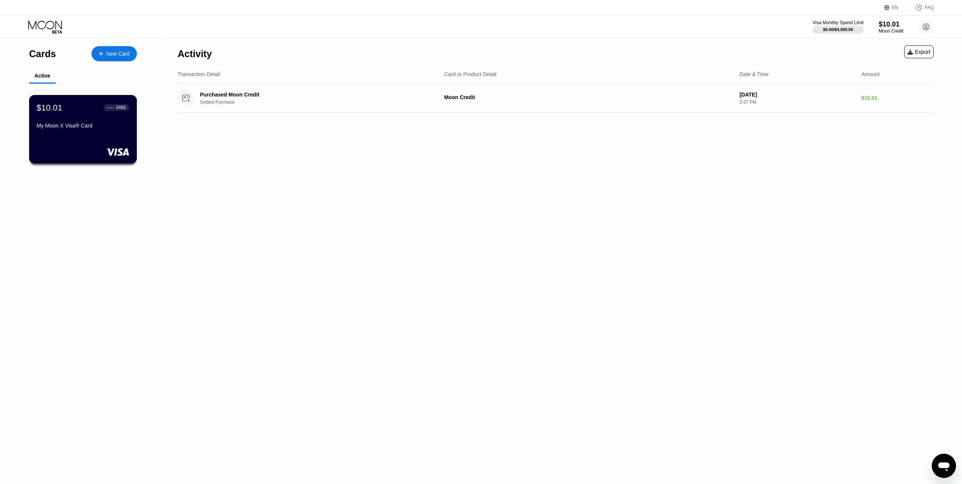
click at [72, 128] on div "My Moon X Visa® Card" at bounding box center [83, 126] width 93 height 6
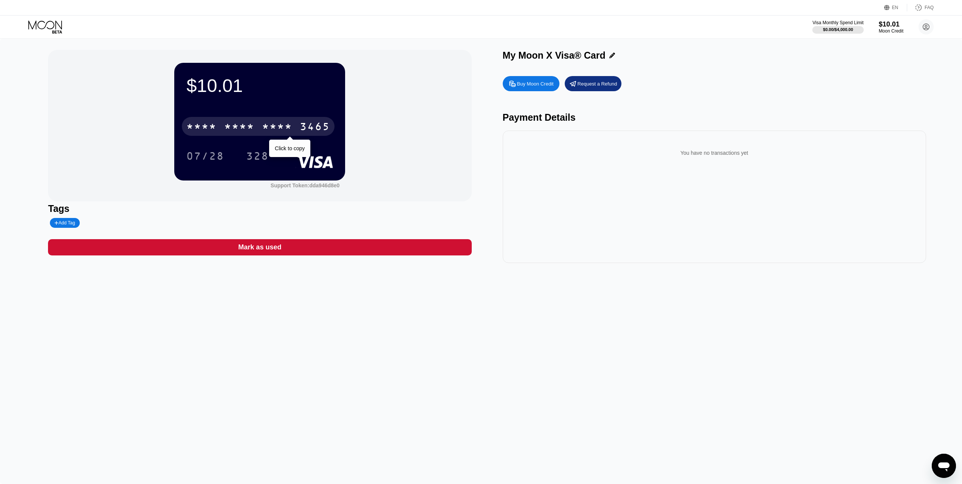
click at [256, 125] on div "* * * * * * * * * * * * 3465" at bounding box center [258, 126] width 153 height 19
click at [42, 23] on icon at bounding box center [45, 26] width 35 height 13
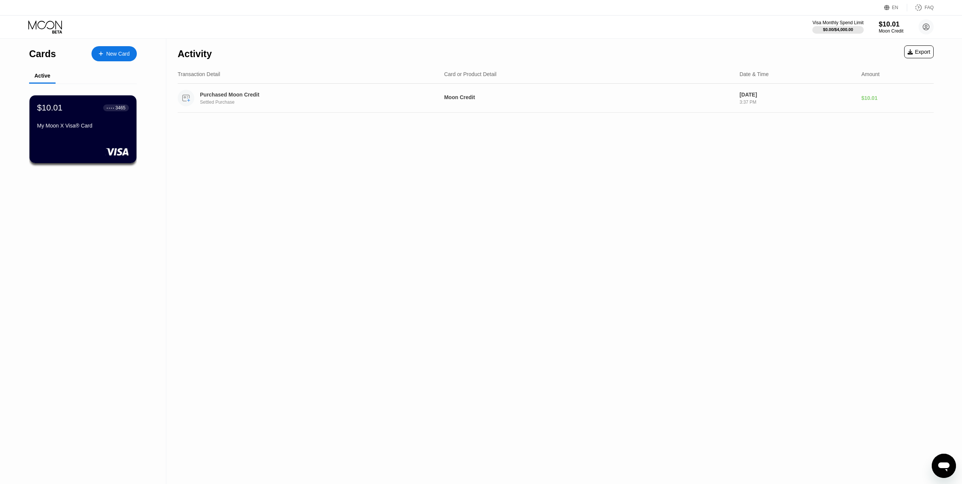
click at [368, 100] on div "Purchased Moon Credit Settled Purchase" at bounding box center [317, 98] width 234 height 13
click at [242, 101] on div "Settled Purchase" at bounding box center [317, 101] width 234 height 5
click at [186, 101] on circle at bounding box center [186, 98] width 17 height 17
click at [185, 103] on circle at bounding box center [186, 98] width 17 height 17
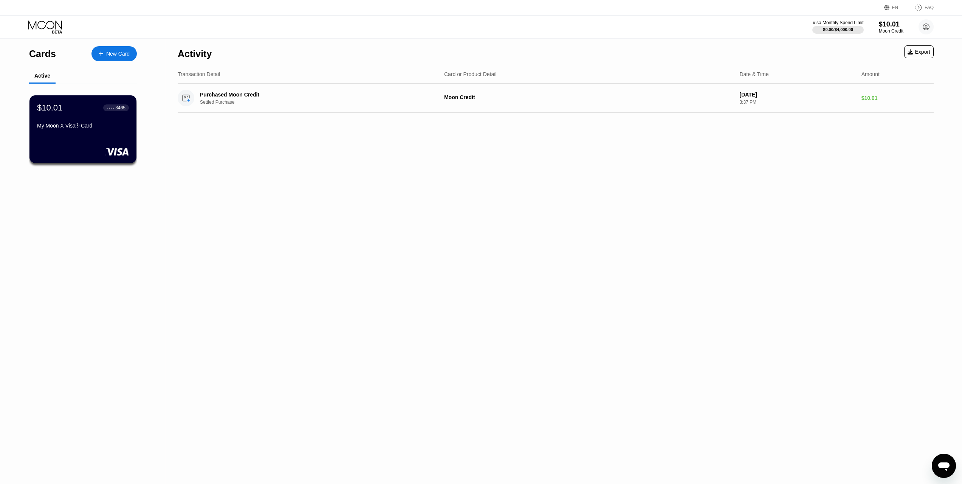
click at [44, 56] on div "Cards" at bounding box center [42, 53] width 27 height 11
click at [839, 28] on div "$0.00 / $4,000.00" at bounding box center [838, 29] width 31 height 5
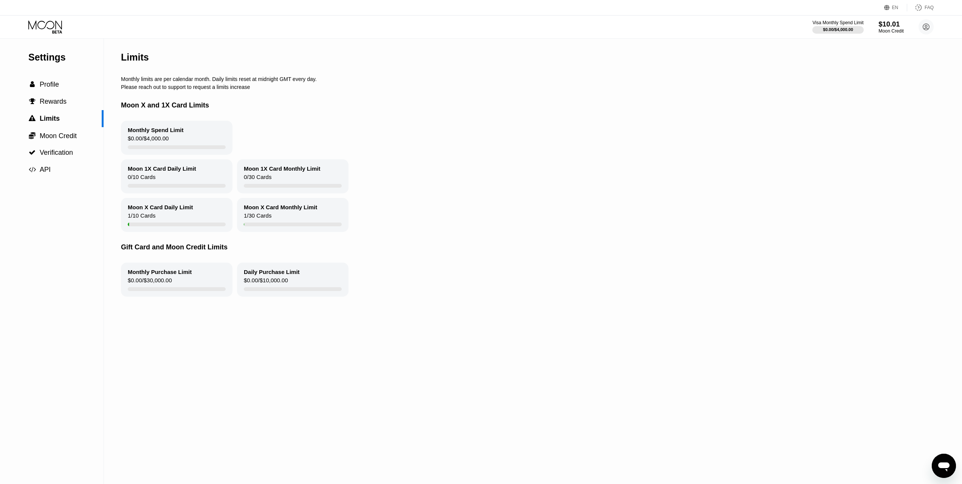
click at [885, 28] on div "$10.01" at bounding box center [891, 24] width 25 height 8
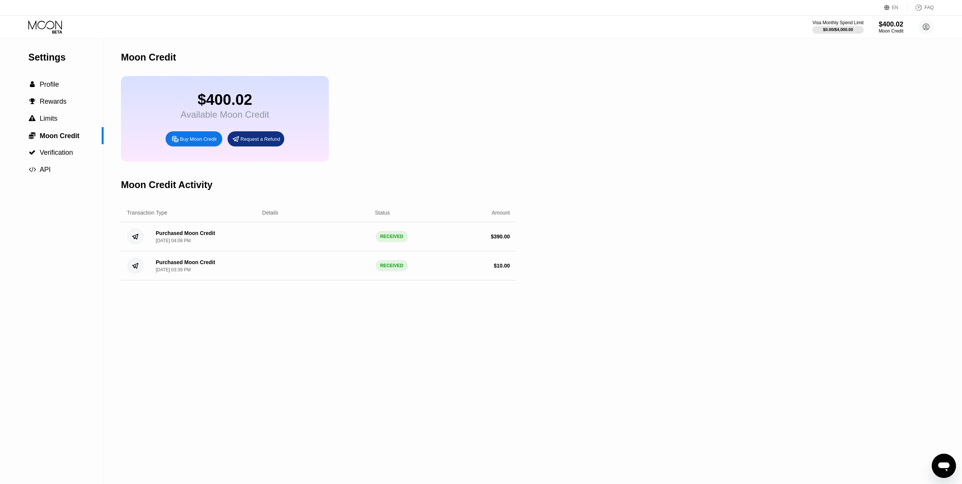
click at [188, 142] on div "Buy Moon Credit" at bounding box center [198, 139] width 37 height 6
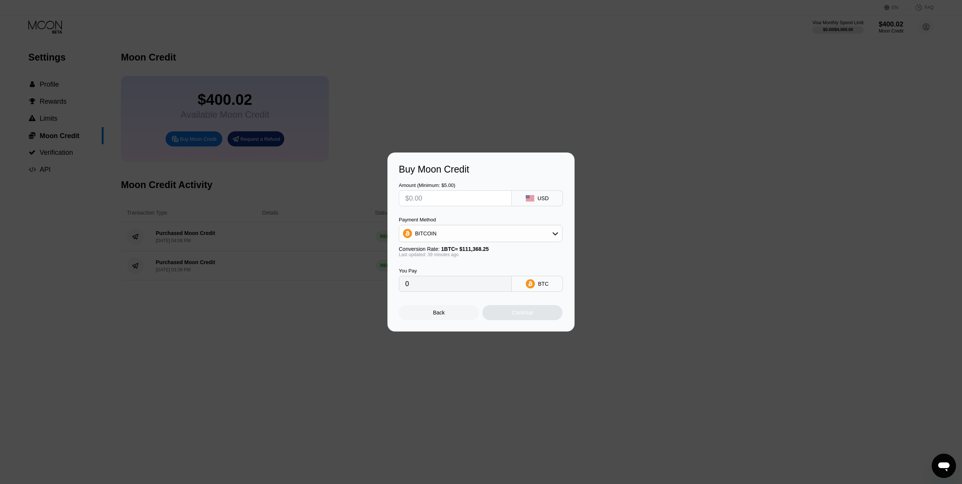
click at [458, 194] on input "text" at bounding box center [455, 198] width 100 height 15
type input "$1"
type input "0.00000897"
type input "$10"
type input "0.00008970"
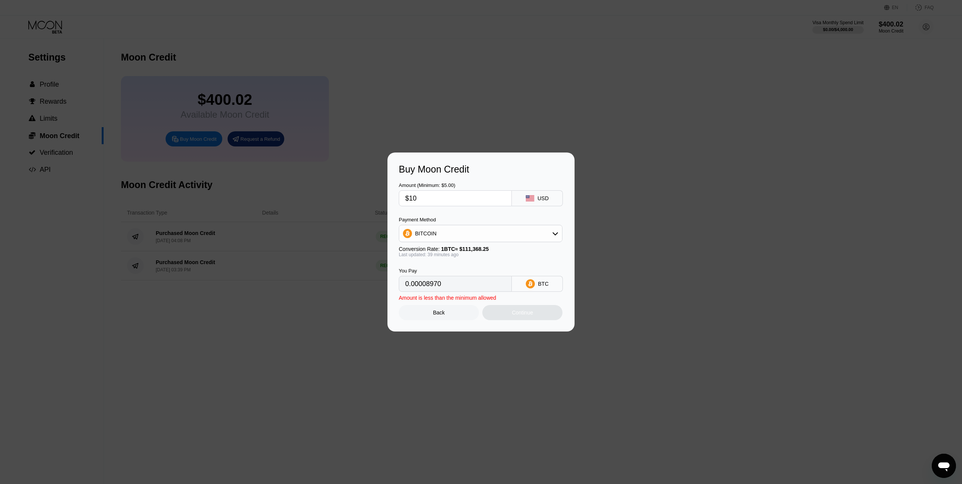
type input "$100"
type input "0.00089691"
type input "$10"
type input "0.00008970"
type input "$1"
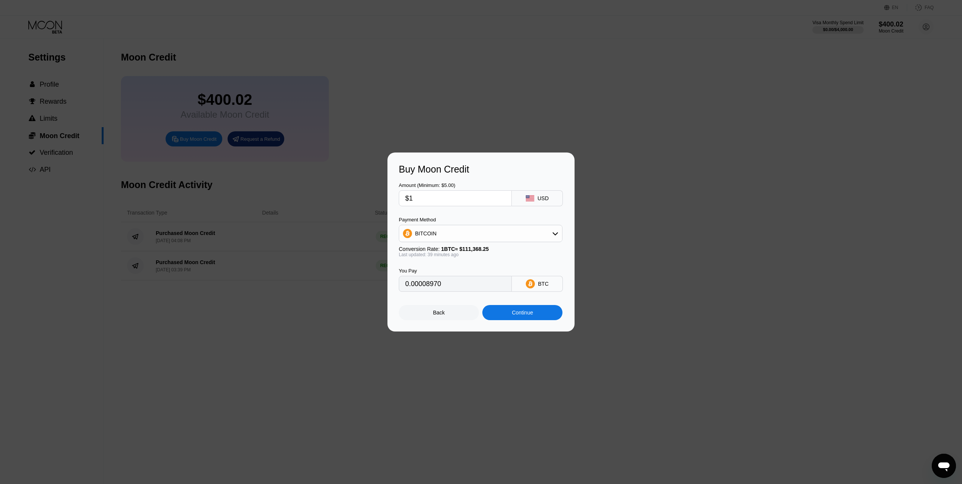
type input "0.00000897"
type input "0"
type input "$8"
type input "0.00007176"
type input "$80"
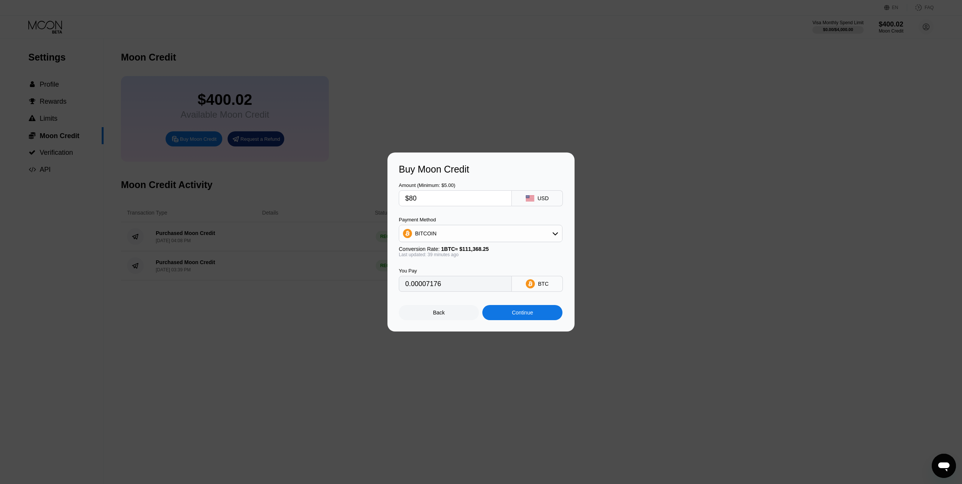
type input "0.00071753"
type input "$80"
click at [486, 228] on div "BITCOIN" at bounding box center [480, 233] width 163 height 15
click at [436, 270] on span "USDT on TRON" at bounding box center [436, 271] width 38 height 6
type input "80.81"
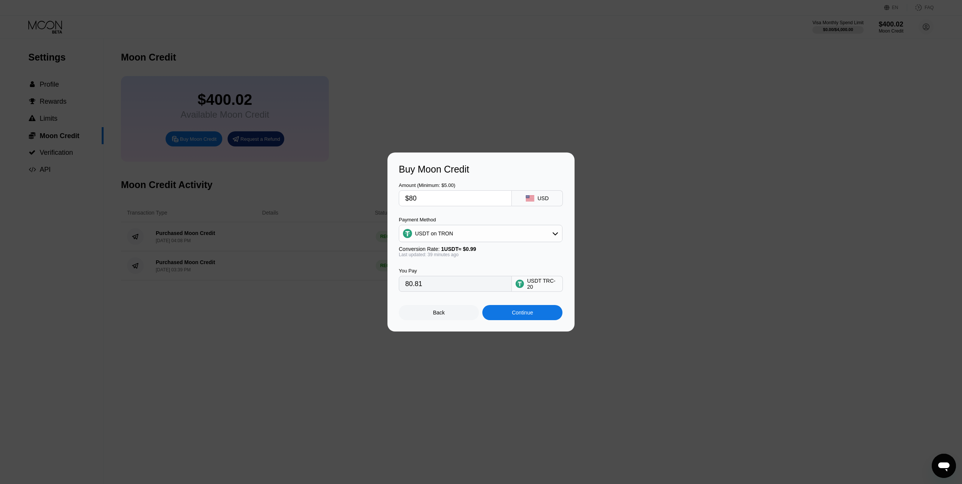
click at [532, 311] on div "Continue" at bounding box center [523, 312] width 80 height 15
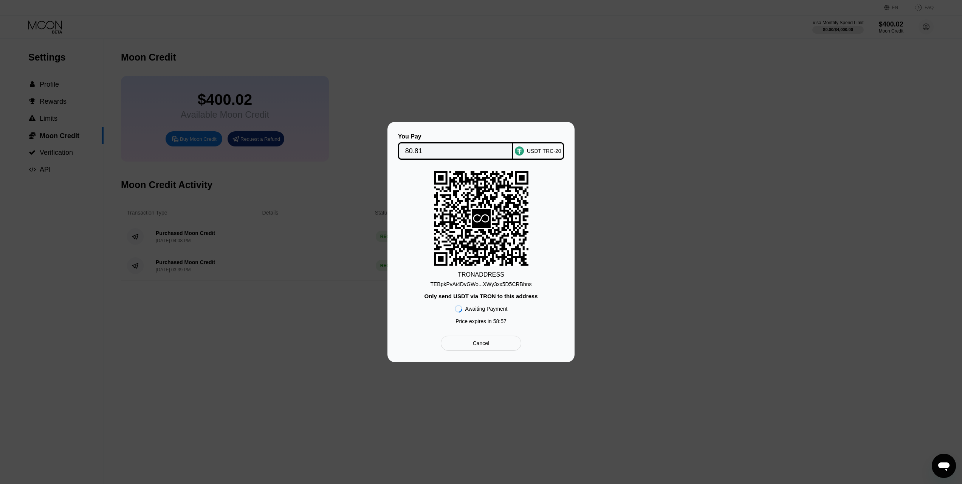
click at [485, 285] on div "TEBpkPvAi4DvGWo...XWy3xx5D5CRBhns" at bounding box center [480, 284] width 101 height 6
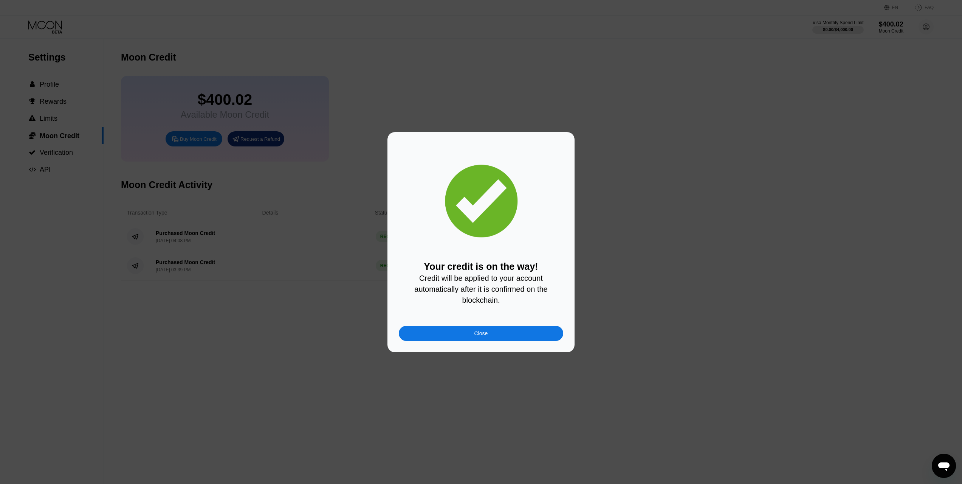
click at [423, 341] on div "Close" at bounding box center [481, 333] width 165 height 15
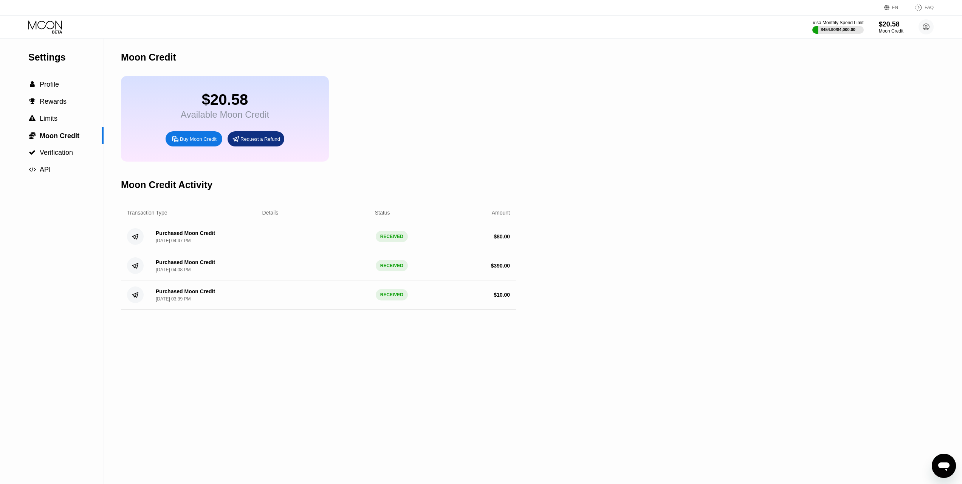
click at [203, 142] on div "Buy Moon Credit" at bounding box center [198, 139] width 37 height 6
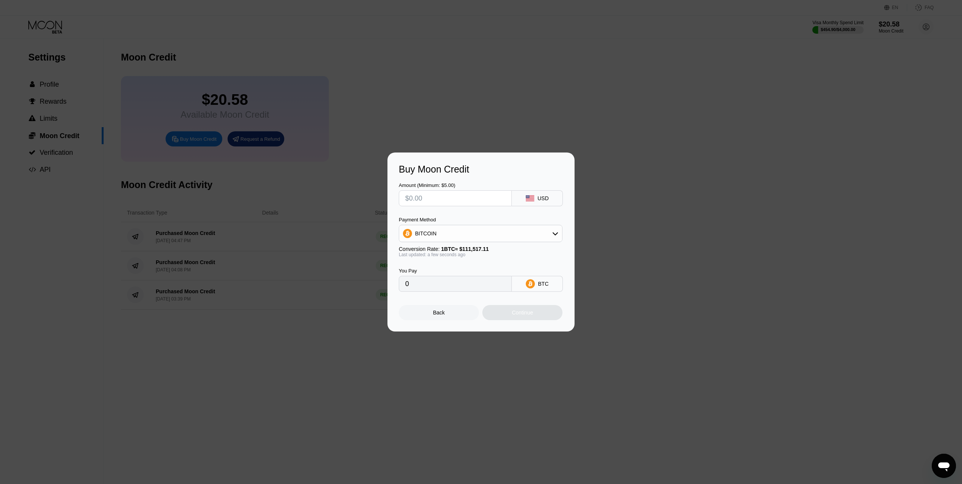
click at [462, 201] on input "text" at bounding box center [455, 198] width 100 height 15
type input "$4"
type input "0.00003587"
type input "$46"
type input "0.00041250"
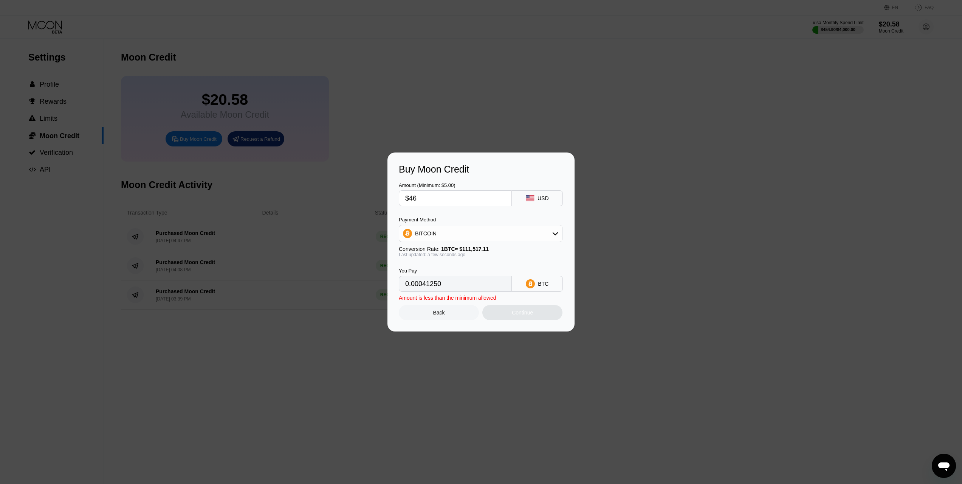
type input "$460"
type input "0.00412493"
type input "$460"
click at [491, 238] on div "BITCOIN" at bounding box center [480, 233] width 163 height 15
click at [448, 270] on span "USDT on TRON" at bounding box center [436, 271] width 38 height 6
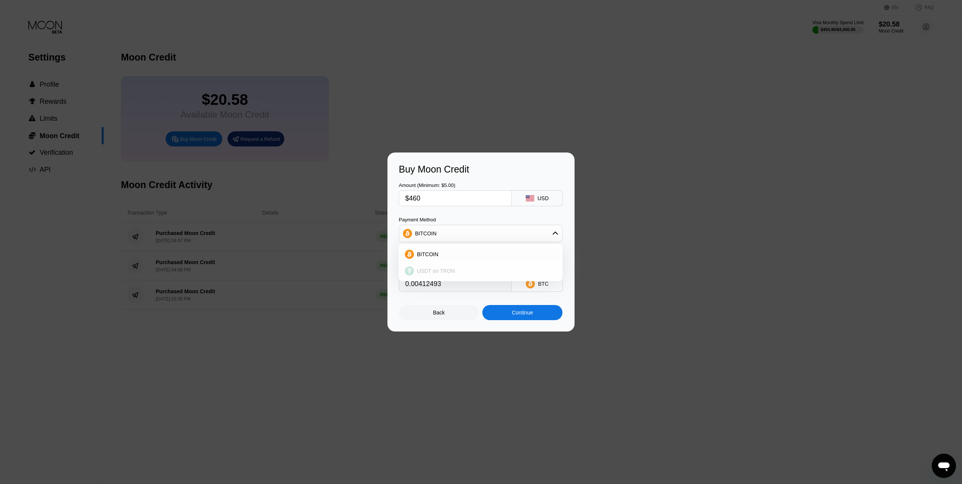
type input "464.65"
click at [503, 311] on div "Continue" at bounding box center [523, 312] width 80 height 15
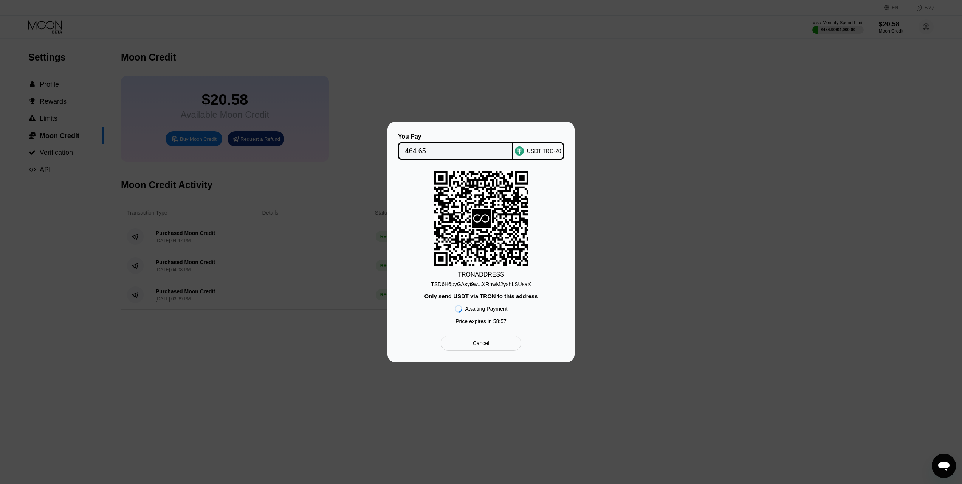
click at [489, 282] on div "TSD6H6pyGAsyi9w...XRnwM2yshLSUsaX" at bounding box center [481, 284] width 100 height 6
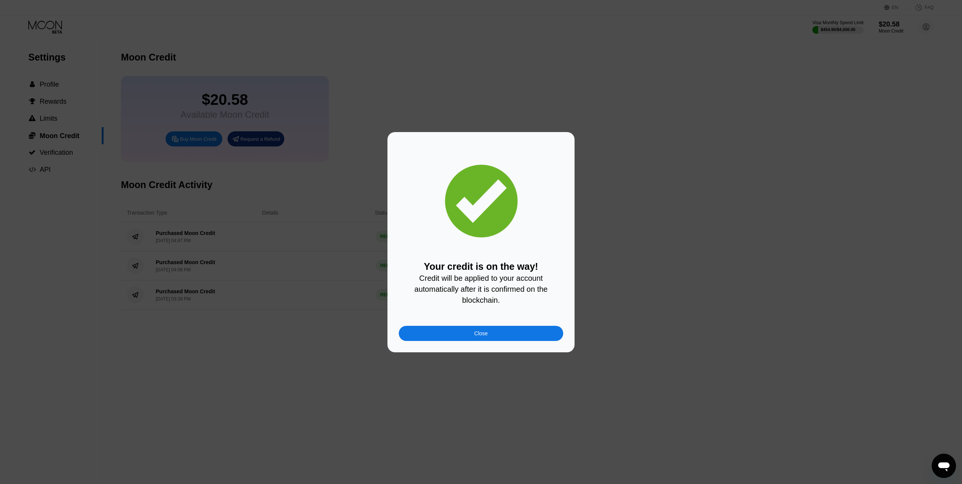
drag, startPoint x: 421, startPoint y: 197, endPoint x: 426, endPoint y: 206, distance: 10.0
click at [421, 197] on div "Your credit is on the way! Credit will be applied to your account automatically…" at bounding box center [481, 241] width 165 height 197
click at [478, 336] on div "Close" at bounding box center [482, 333] width 14 height 6
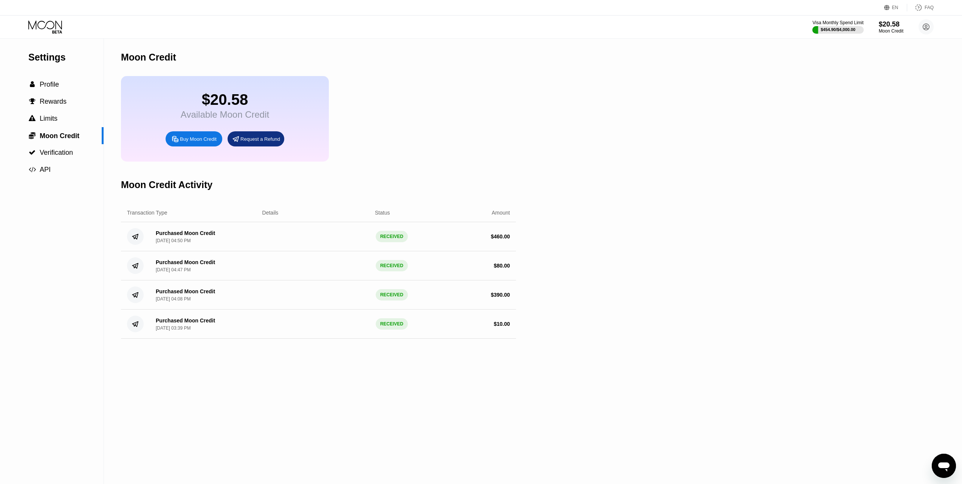
click at [146, 95] on div "$20.58 Available Moon Credit Buy Moon Credit Request a Refund" at bounding box center [225, 118] width 208 height 85
click at [193, 142] on div "Buy Moon Credit" at bounding box center [198, 139] width 37 height 6
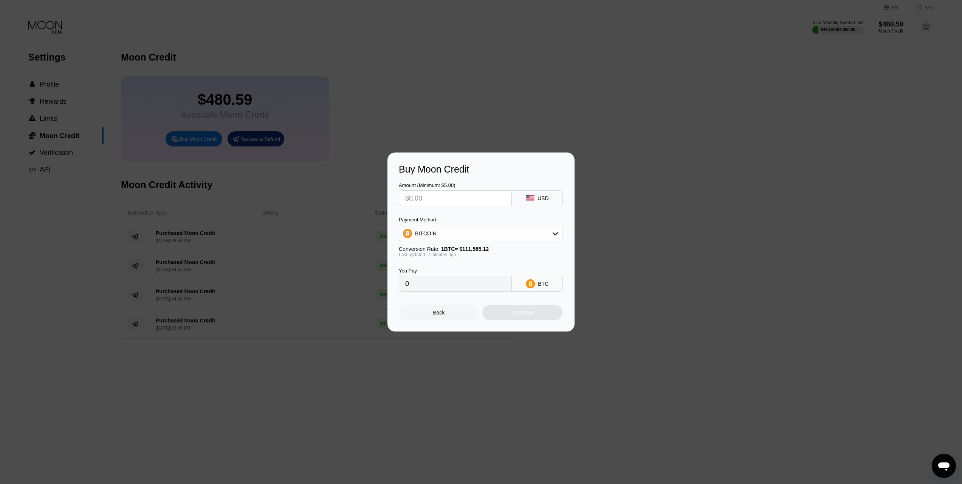
click at [462, 202] on input "text" at bounding box center [455, 198] width 100 height 15
type input "$7"
type input "0.00006274"
type input "$76"
type input "0.00068110"
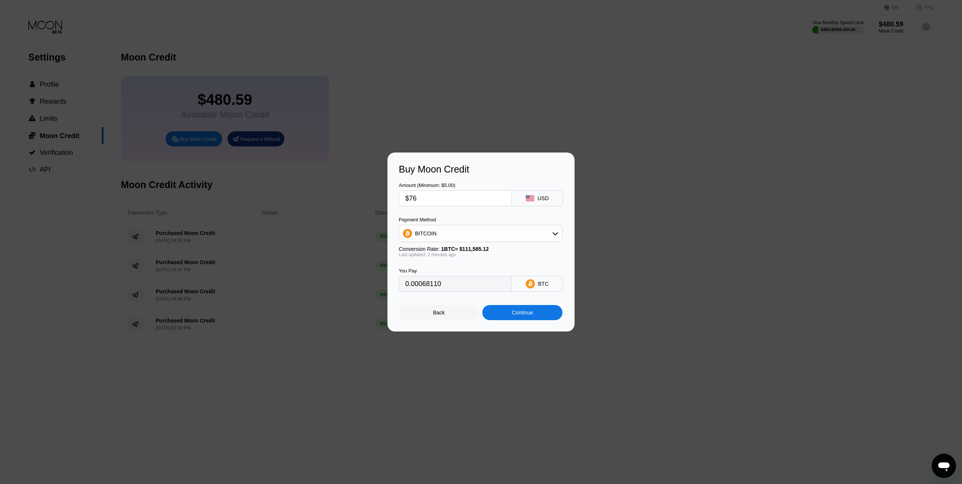
type input "$760"
type input "0.00681095"
type input "$760"
click at [446, 237] on div "BITCOIN" at bounding box center [480, 233] width 163 height 15
click at [438, 275] on div "USDT on TRON" at bounding box center [480, 270] width 159 height 15
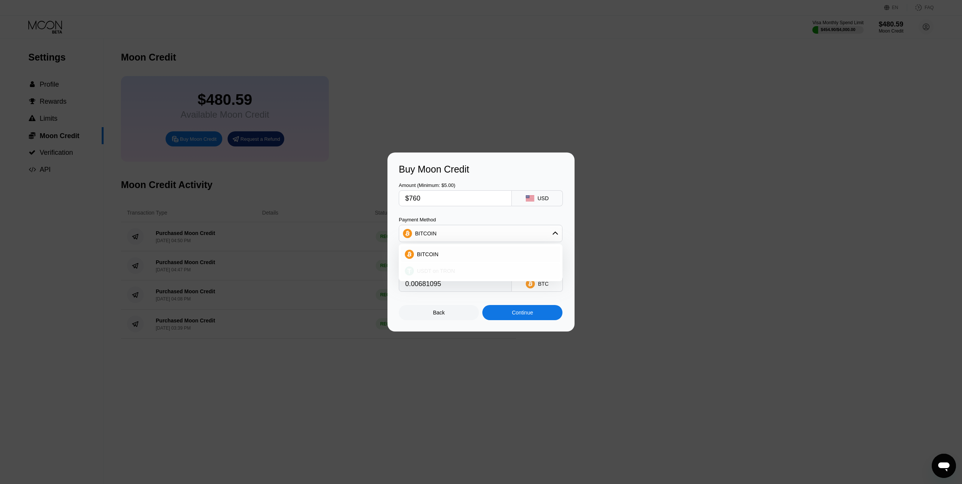
type input "767.68"
click at [438, 287] on input "767.68" at bounding box center [455, 283] width 100 height 15
click at [517, 315] on div "Continue" at bounding box center [522, 312] width 21 height 6
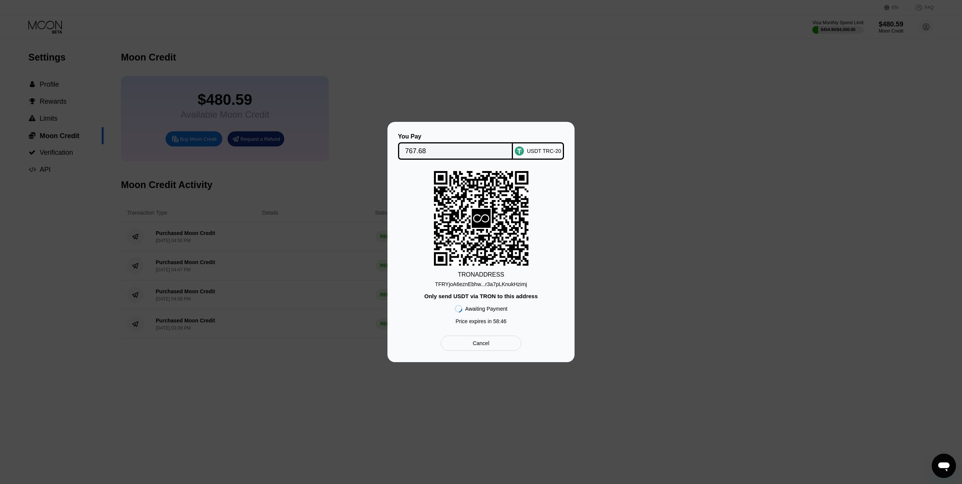
click at [484, 285] on div "TFRYjoA6eznEbhw...r3a7pLKnukHzimj" at bounding box center [481, 284] width 92 height 6
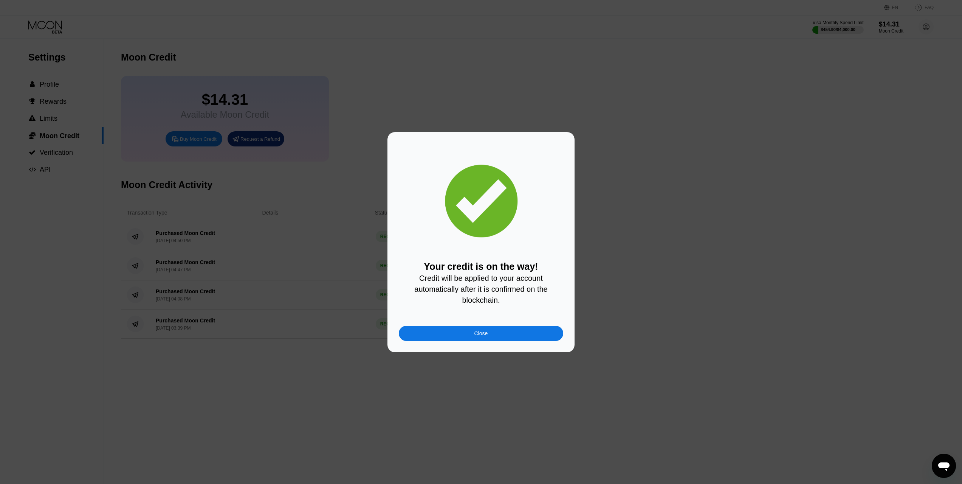
click at [424, 158] on div "Your credit is on the way! Credit will be applied to your account automatically…" at bounding box center [481, 241] width 165 height 197
click at [478, 336] on div "Close" at bounding box center [482, 333] width 14 height 6
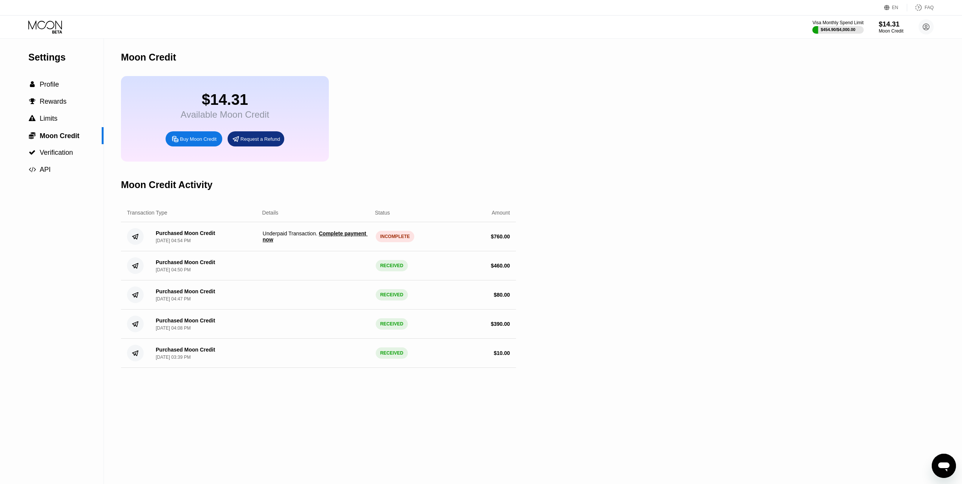
click at [353, 242] on span "Complete payment now" at bounding box center [315, 236] width 105 height 12
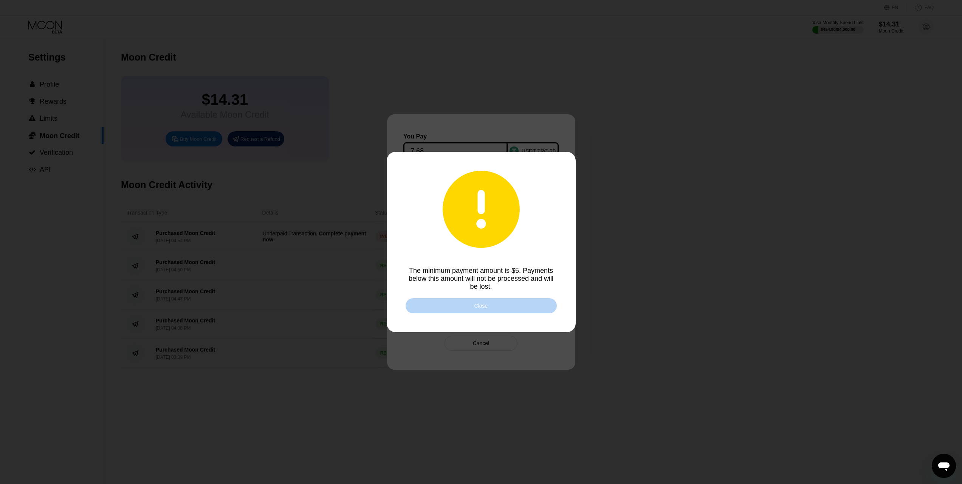
click at [472, 308] on div "Close" at bounding box center [481, 305] width 151 height 15
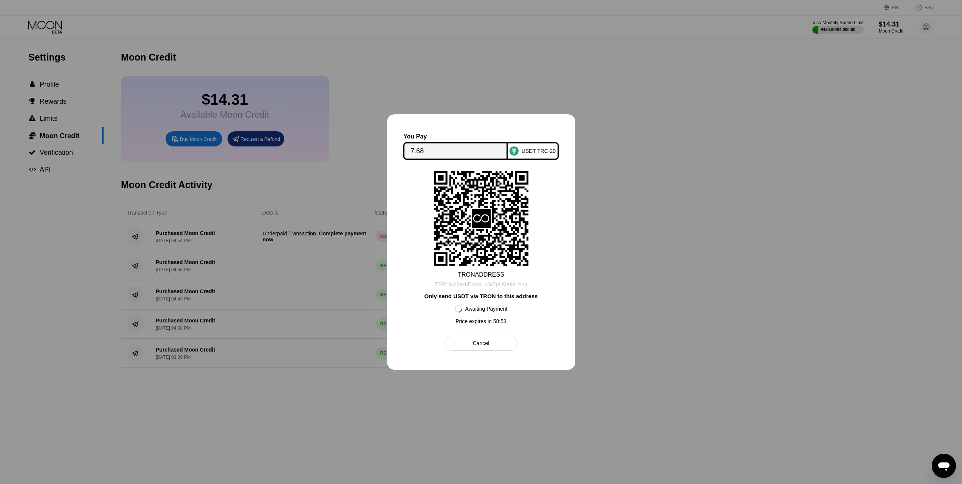
click at [473, 286] on div "TFRYjoA6eznEbhw...r3a7pLKnukHzimj" at bounding box center [481, 284] width 92 height 6
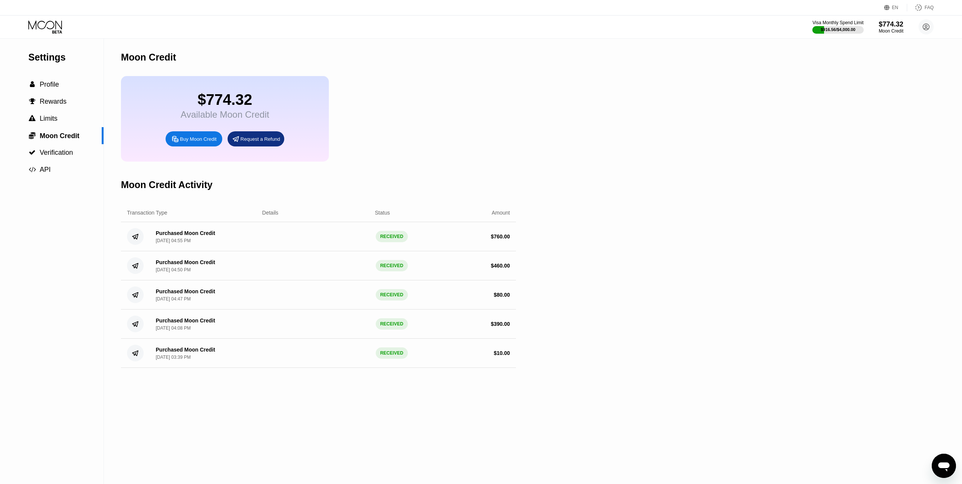
click at [197, 142] on div "Buy Moon Credit" at bounding box center [198, 139] width 37 height 6
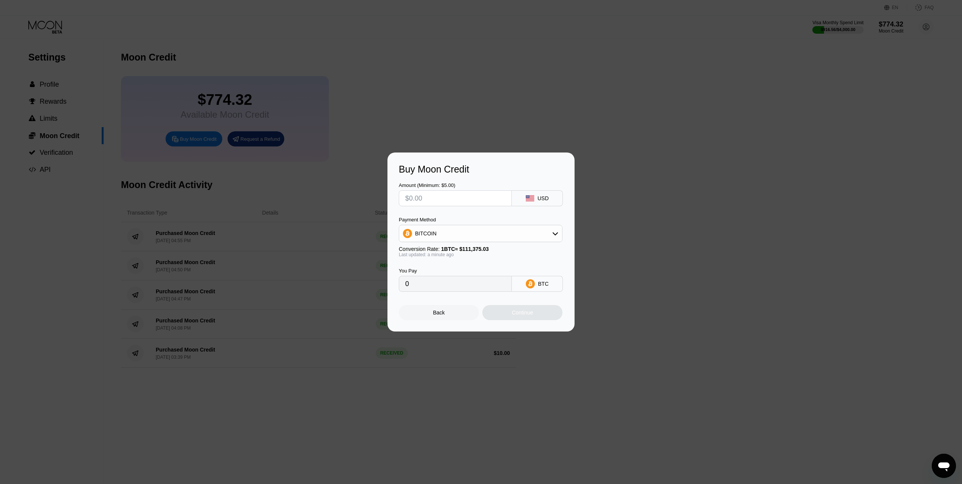
click at [447, 199] on input "text" at bounding box center [455, 198] width 100 height 15
click at [436, 205] on input "text" at bounding box center [455, 198] width 100 height 15
type input "$2"
type input "0.00001796"
type input "$21"
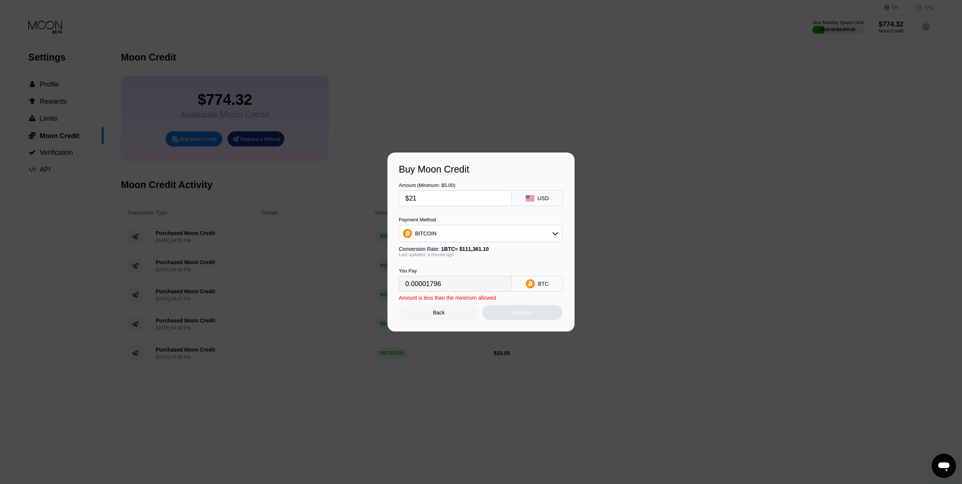
type input "0.00018858"
type input "$210"
type input "0.00188576"
type input "$210"
click at [431, 238] on div "BITCOIN" at bounding box center [480, 233] width 163 height 15
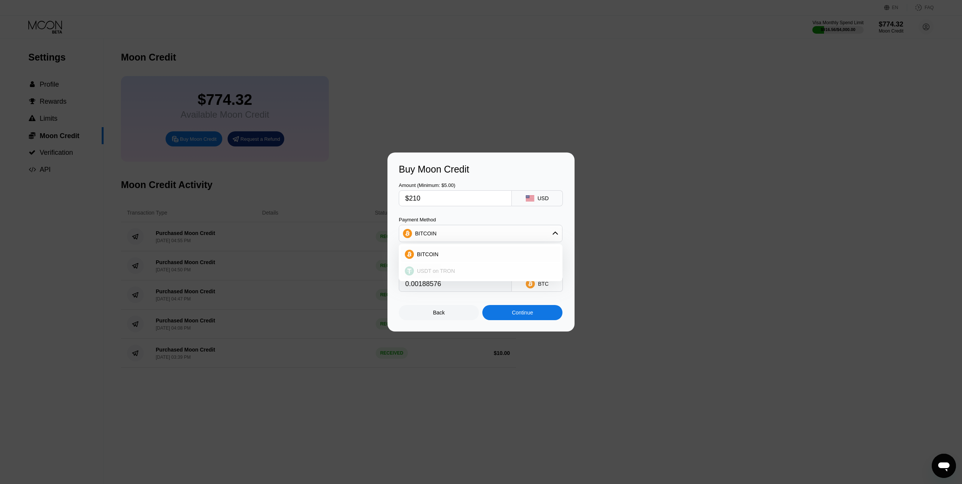
click at [440, 274] on span "USDT on TRON" at bounding box center [436, 271] width 38 height 6
type input "212.12"
click at [511, 317] on div "Continue" at bounding box center [523, 312] width 80 height 15
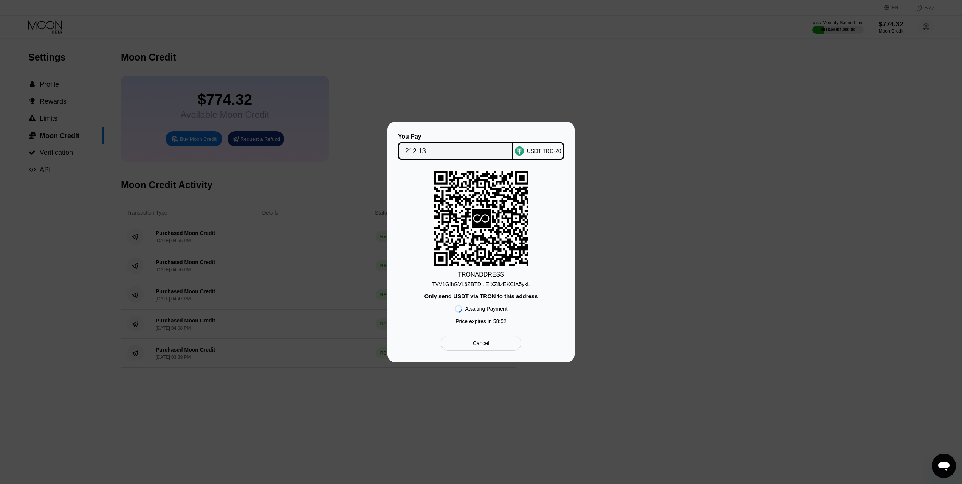
click at [446, 289] on div "TRON ADDRESS TVV1GfhGVL6ZBTD...EfXZ8zEKCfA5yxL Only send USDT via TRON to this …" at bounding box center [481, 249] width 165 height 157
click at [449, 286] on div "TVV1GfhGVL6ZBTD...EfXZ8zEKCfA5yxL" at bounding box center [481, 284] width 98 height 6
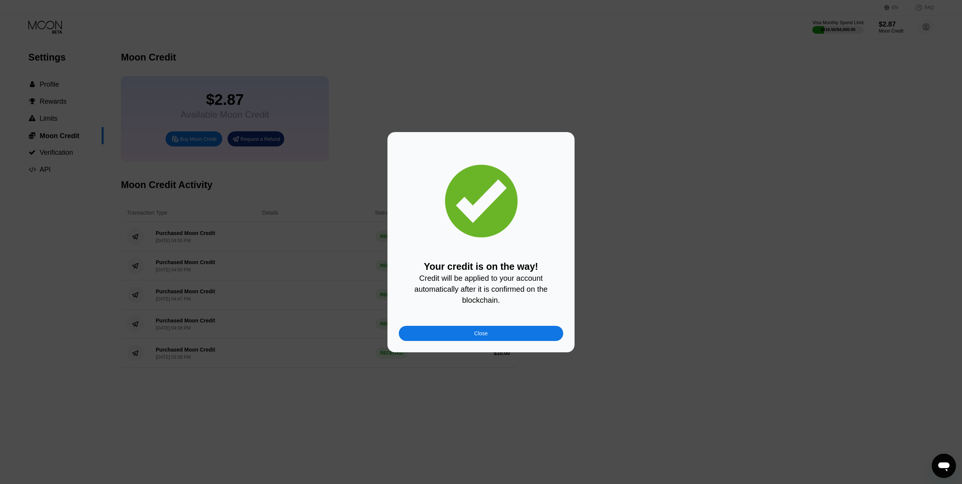
click at [433, 165] on div "Your credit is on the way! Credit will be applied to your account automatically…" at bounding box center [481, 241] width 165 height 197
click at [455, 101] on div at bounding box center [484, 242] width 968 height 484
click at [496, 335] on div "Close" at bounding box center [481, 333] width 165 height 15
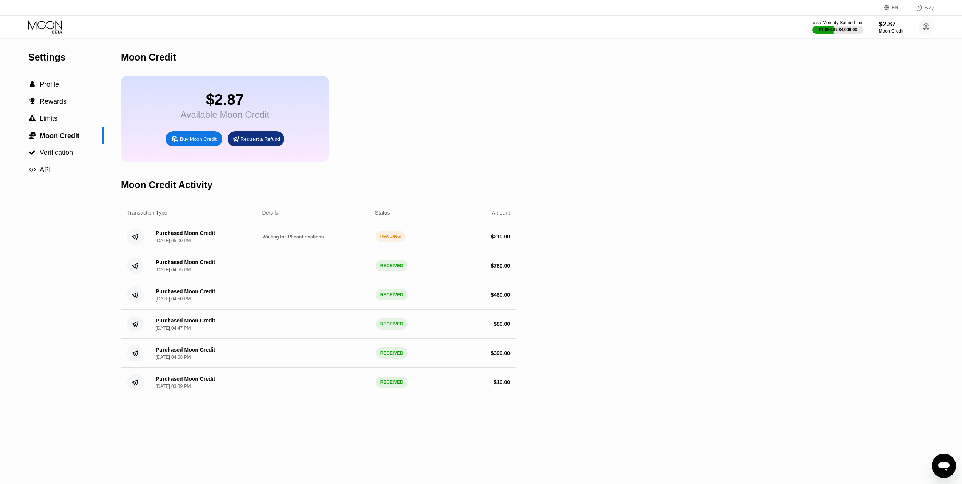
click at [41, 27] on icon at bounding box center [45, 26] width 35 height 13
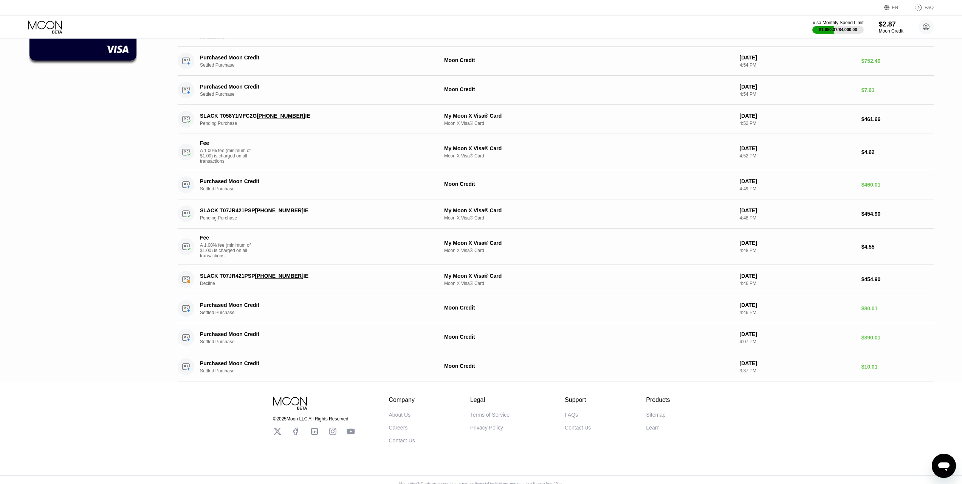
scroll to position [52, 0]
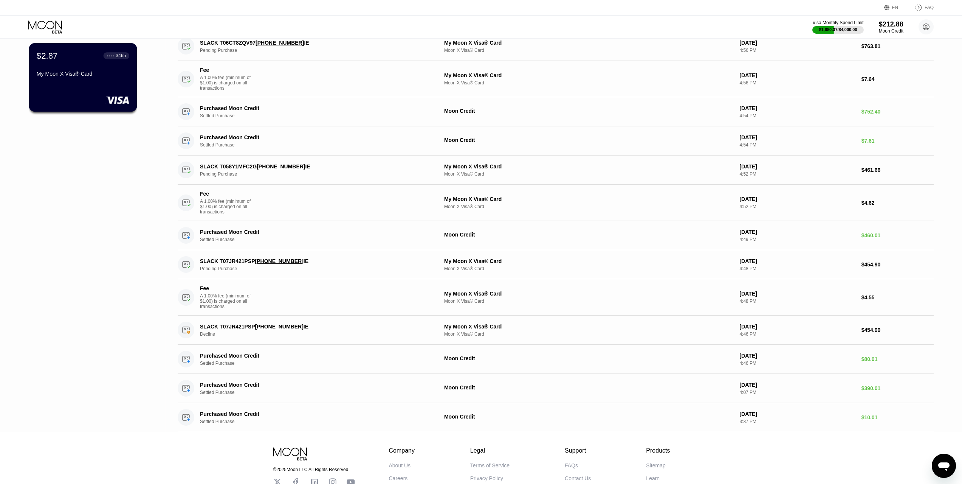
click at [65, 65] on div "$2.87 ● ● ● ● 3465 My Moon X Visa® Card" at bounding box center [83, 65] width 93 height 29
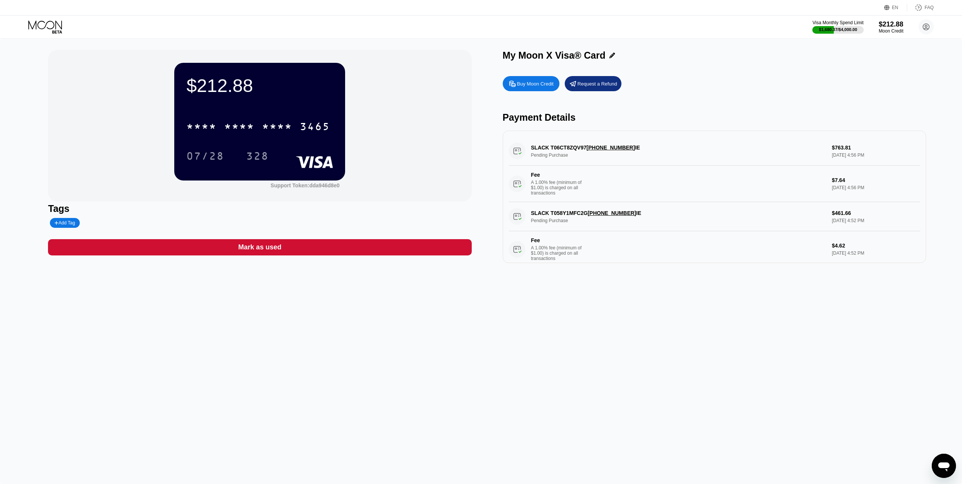
click at [249, 96] on div "$212.88" at bounding box center [259, 85] width 147 height 21
click at [244, 111] on div "$212.88 * * * * * * * * * * * * 3465 07/28 328" at bounding box center [259, 121] width 171 height 117
click at [278, 99] on div "$212.88 * * * * * * * * * * * * 3465 Click to copy 07/28 328" at bounding box center [259, 121] width 171 height 117
click at [278, 99] on div "$212.88 * * * * * * * * * * * * 3465 07/28 328" at bounding box center [259, 121] width 171 height 117
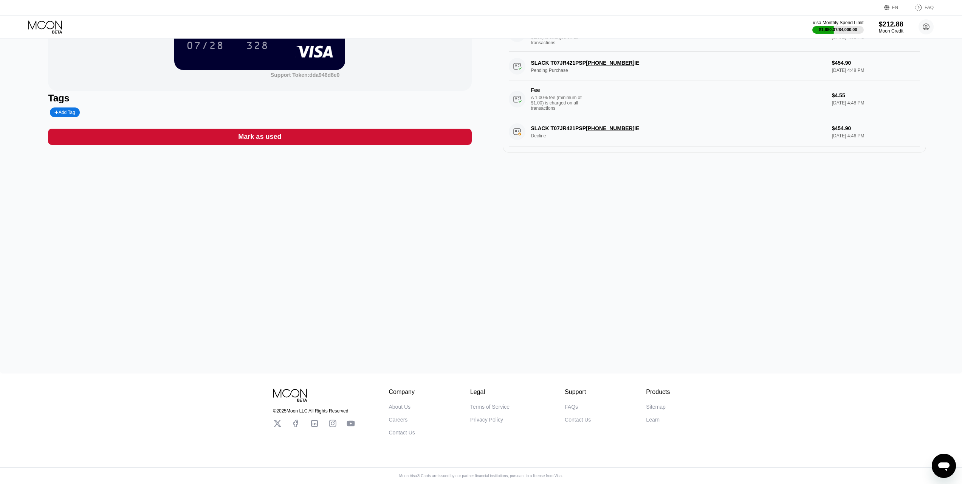
scroll to position [116, 0]
click at [269, 134] on div "Mark as used" at bounding box center [259, 136] width 43 height 9
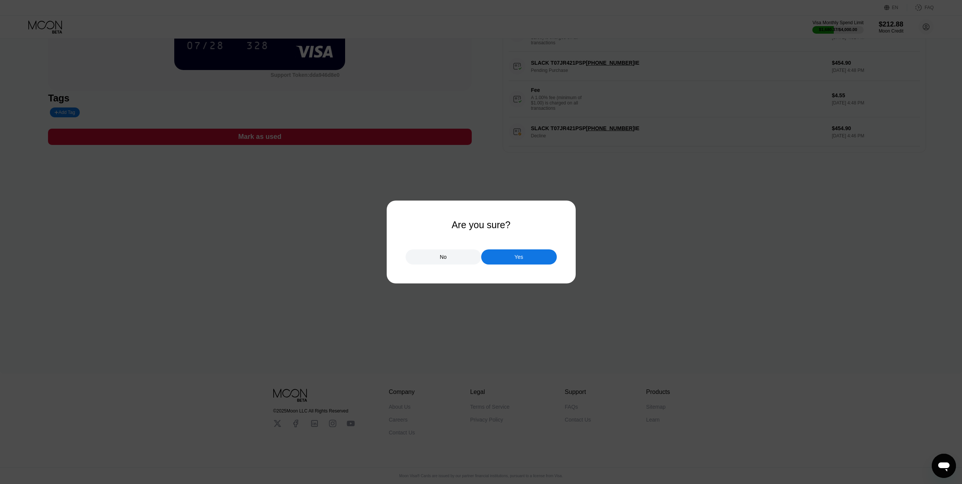
click at [435, 259] on div "No" at bounding box center [444, 256] width 76 height 15
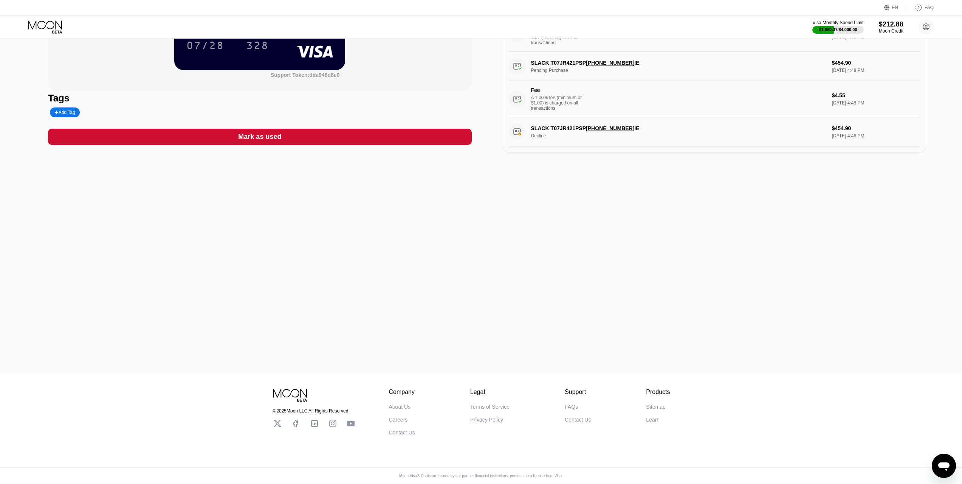
click at [347, 234] on div "$212.88 * * * * * * * * * * * * 3465 07/28 328 Support Token: dda946d8e0 Tags A…" at bounding box center [481, 150] width 962 height 445
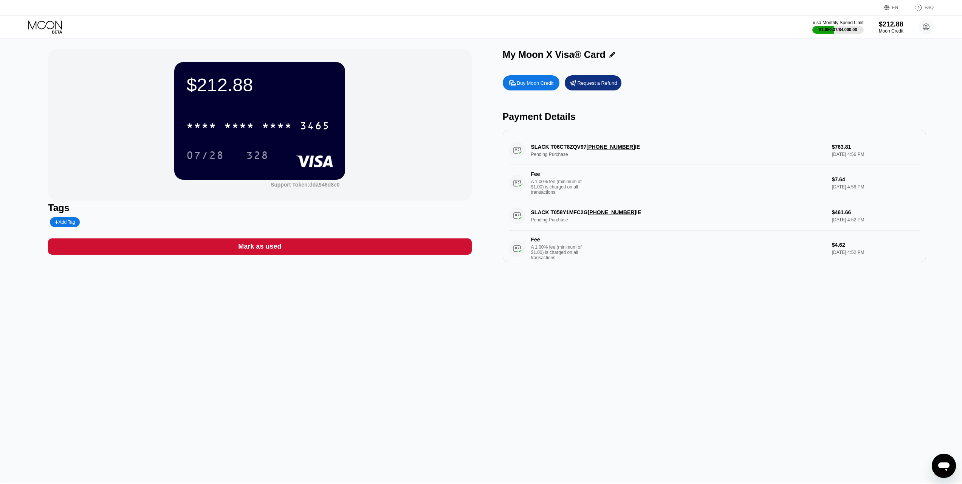
scroll to position [0, 0]
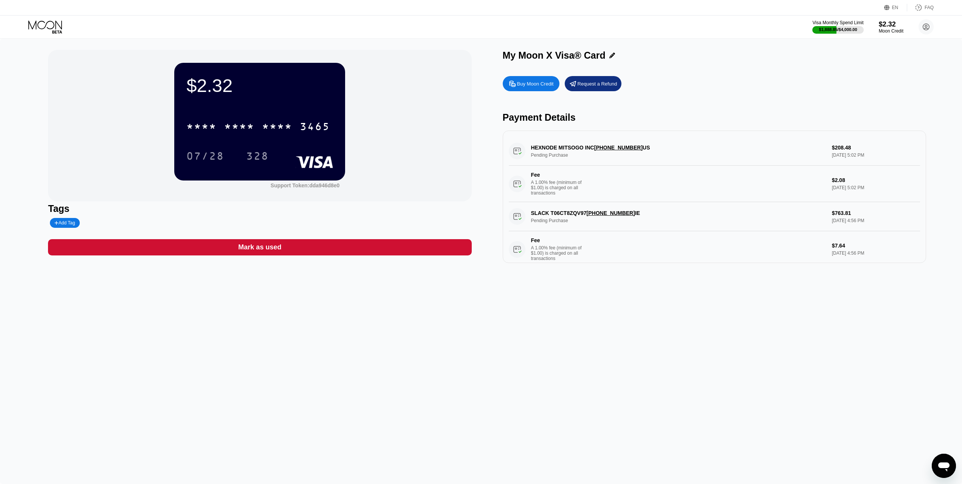
click at [542, 89] on div "Buy Moon Credit" at bounding box center [531, 83] width 57 height 15
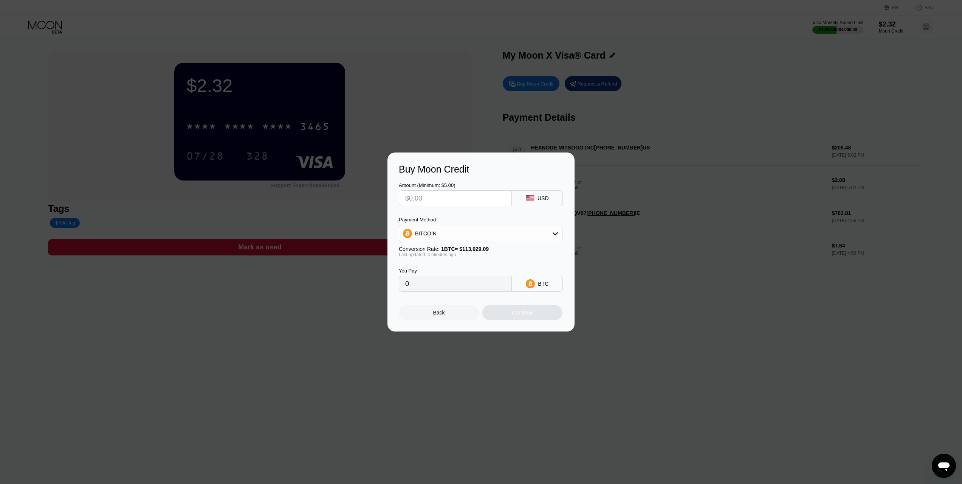
click at [469, 197] on input "text" at bounding box center [455, 198] width 100 height 15
type input "$7"
type input "0.00006154"
type input "$75"
type input "0.00065930"
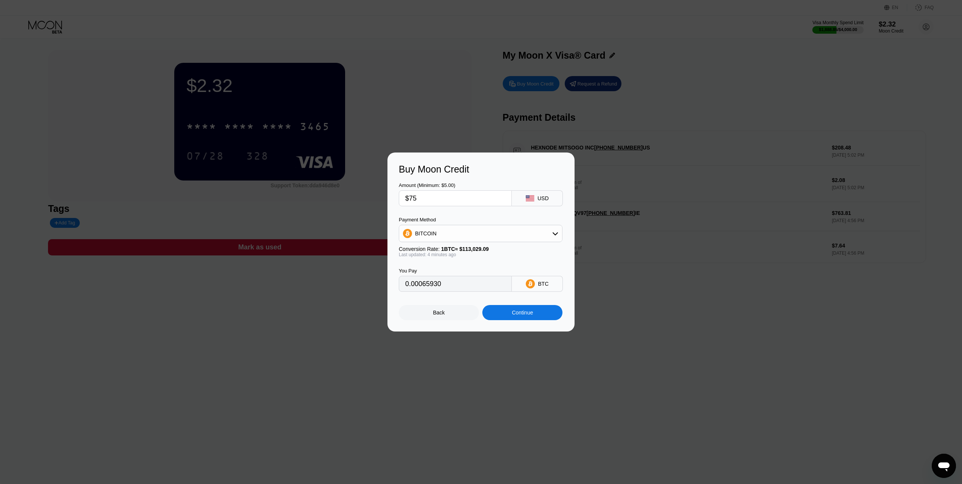
type input "$750"
type input "0.00659292"
type input "$750"
click at [457, 236] on div "BITCOIN" at bounding box center [480, 233] width 163 height 15
click at [436, 273] on span "USDT on TRON" at bounding box center [436, 271] width 38 height 6
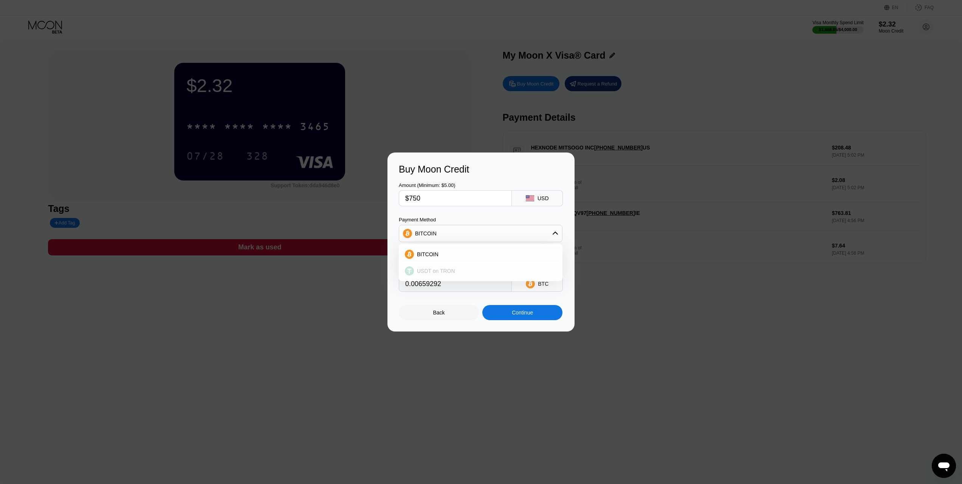
type input "757.58"
click at [437, 287] on input "757.58" at bounding box center [455, 283] width 100 height 15
click at [514, 315] on div "Continue" at bounding box center [522, 312] width 21 height 6
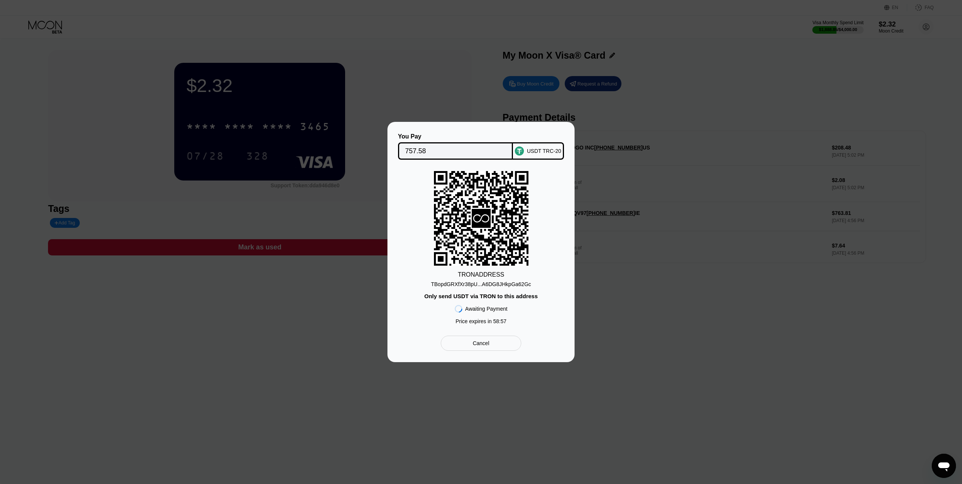
click at [443, 286] on div "TBopdGRXfXr38pU...A6DG8JHkpGa62Gc" at bounding box center [481, 284] width 100 height 6
click at [458, 286] on div "TBopdGRXfXr38pU...A6DG8JHkpGa62Gc" at bounding box center [481, 284] width 100 height 6
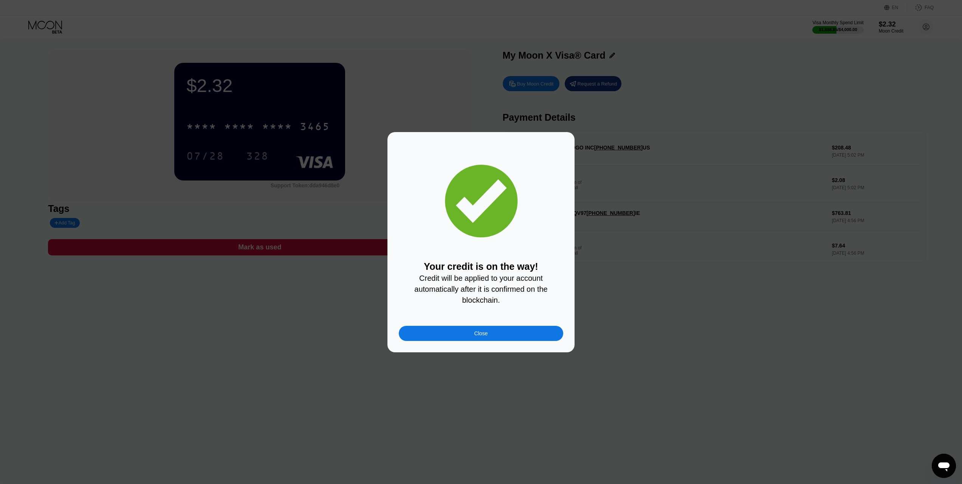
drag, startPoint x: 425, startPoint y: 236, endPoint x: 447, endPoint y: 316, distance: 82.8
click at [425, 237] on div "Your credit is on the way! Credit will be applied to your account automatically…" at bounding box center [481, 241] width 165 height 197
click at [459, 345] on div "Your credit is on the way! Credit will be applied to your account automatically…" at bounding box center [481, 242] width 187 height 220
click at [463, 339] on div "Close" at bounding box center [481, 333] width 165 height 15
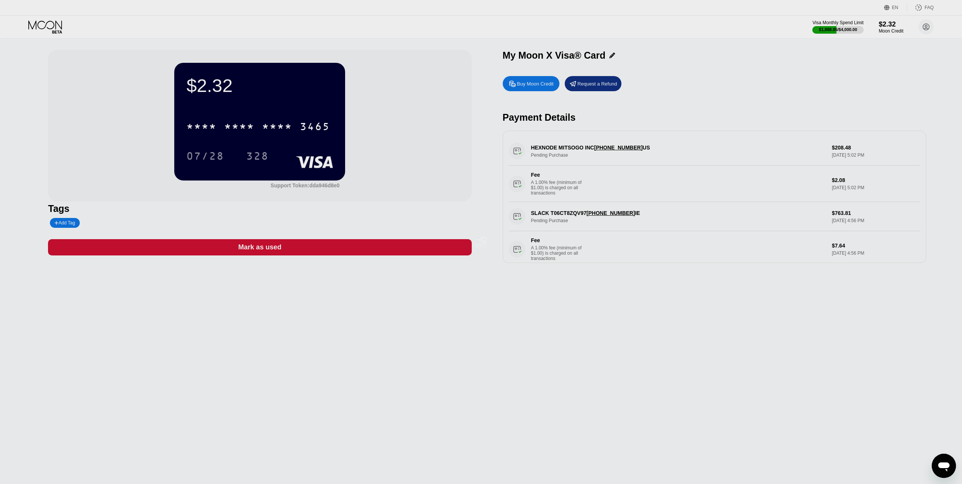
click at [262, 65] on div at bounding box center [484, 242] width 968 height 484
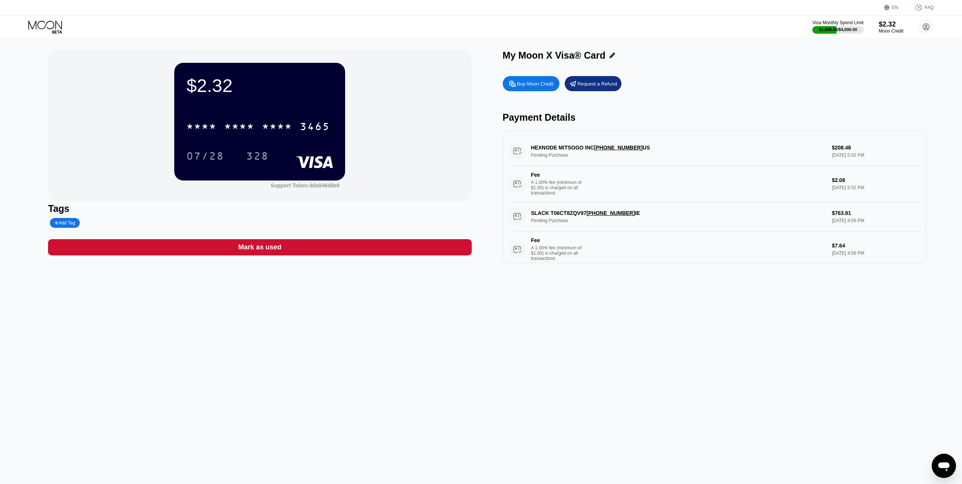
click at [260, 75] on div "$2.32" at bounding box center [259, 85] width 147 height 21
click at [53, 22] on icon at bounding box center [45, 26] width 35 height 13
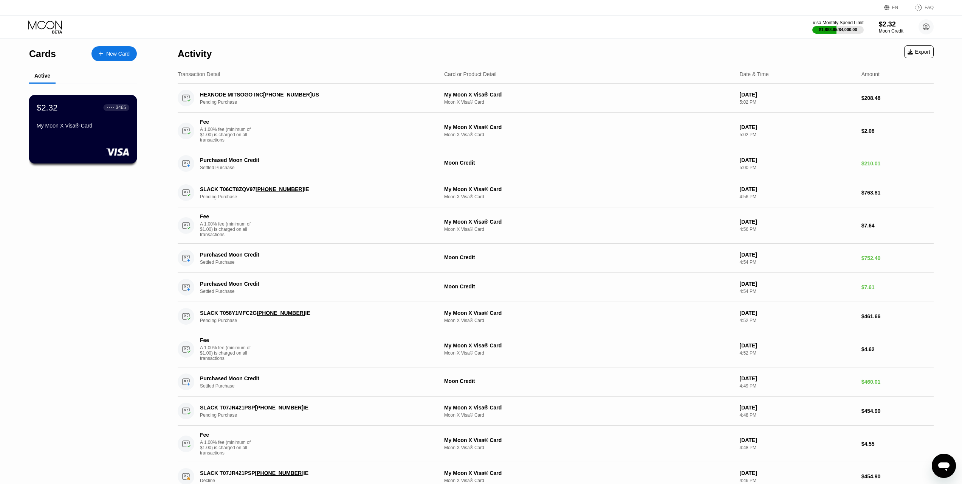
click at [62, 112] on div "$2.32 ● ● ● ● 3465" at bounding box center [83, 107] width 93 height 10
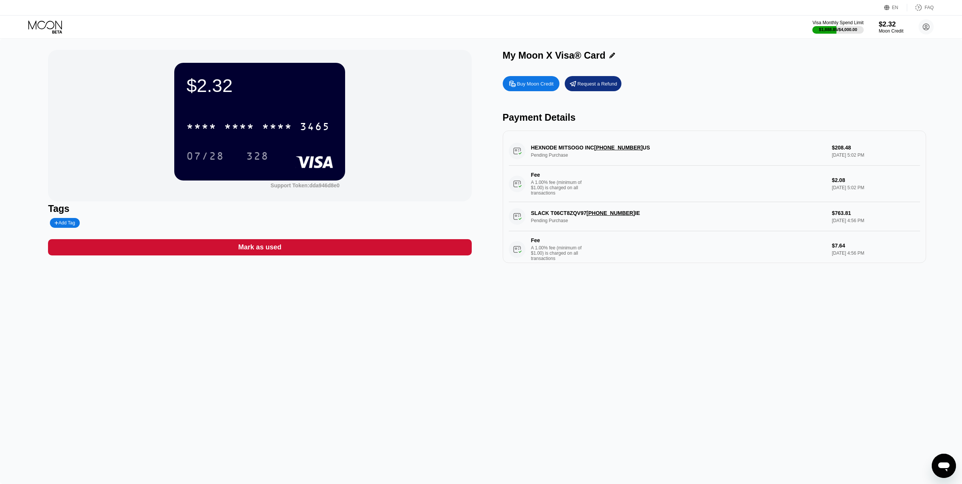
click at [183, 99] on div "$2.32 * * * * * * * * * * * * 3465 07/28 328" at bounding box center [259, 121] width 171 height 117
click at [237, 86] on div "$2.32" at bounding box center [259, 85] width 147 height 21
click div "$2.32"
click div "Visa Monthly Spend Limit $1,888.85 / $4,000.00 $2.32 Moon Credit Kaan Efe kefe3…"
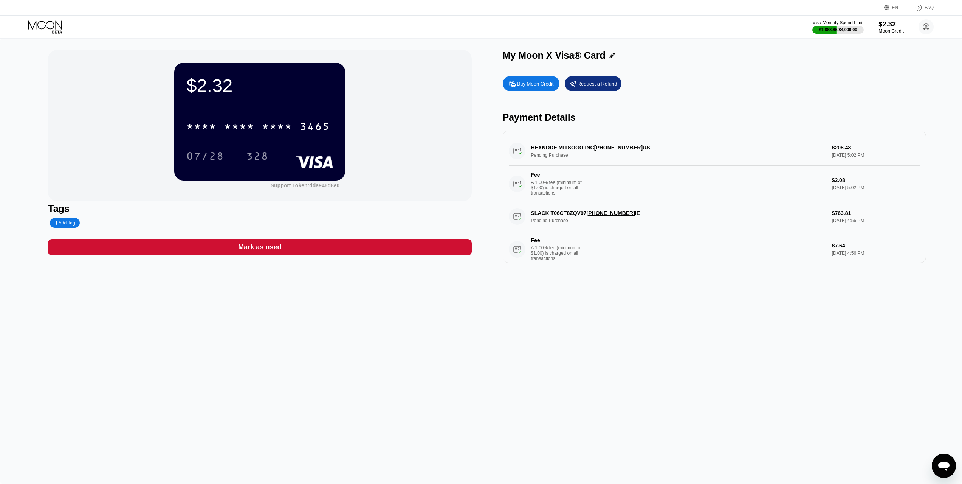
click div "Moon Credit"
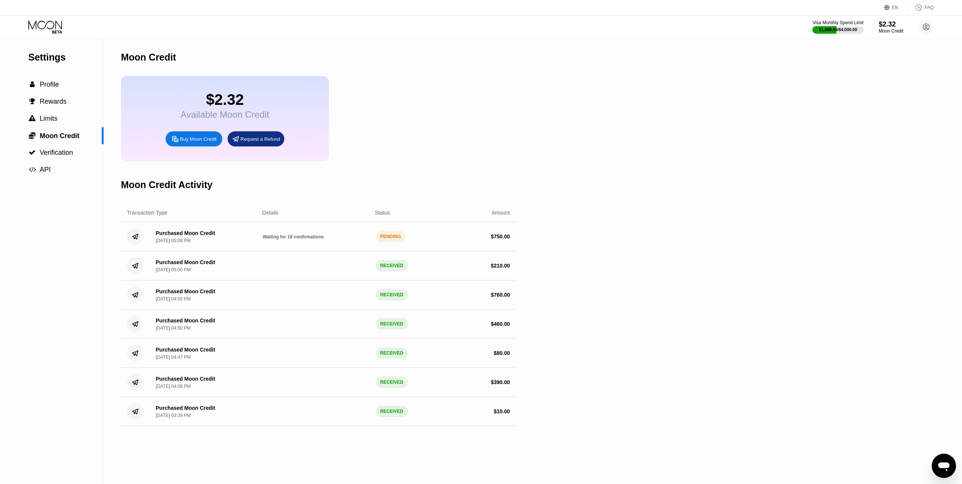
click div "$2.32"
click div "Available Moon Credit"
click div "$2.32"
click icon
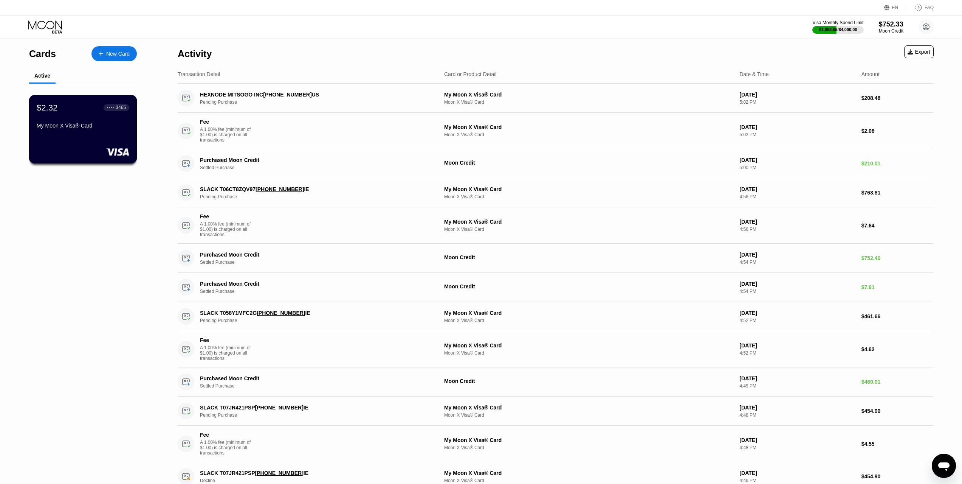
click div "$2.32 ● ● ● ● 3465 My Moon X Visa® Card"
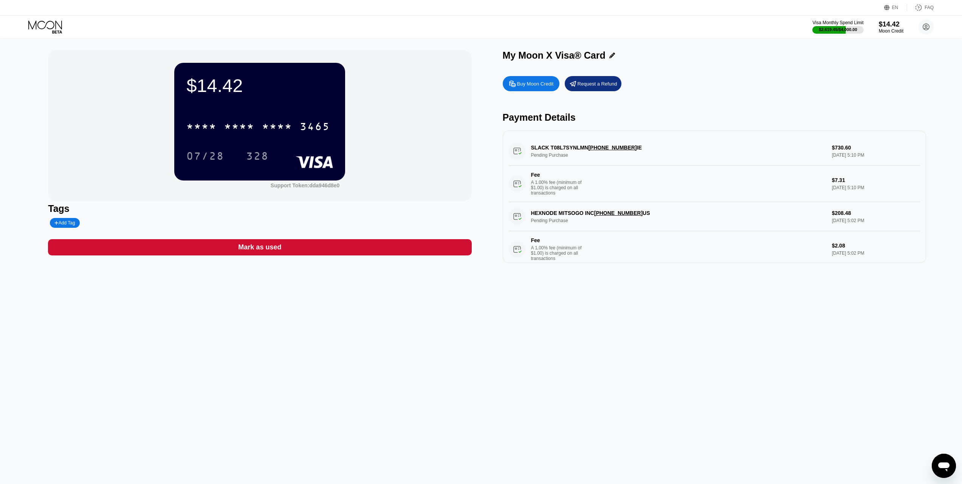
click at [527, 83] on div "Buy Moon Credit" at bounding box center [535, 84] width 37 height 6
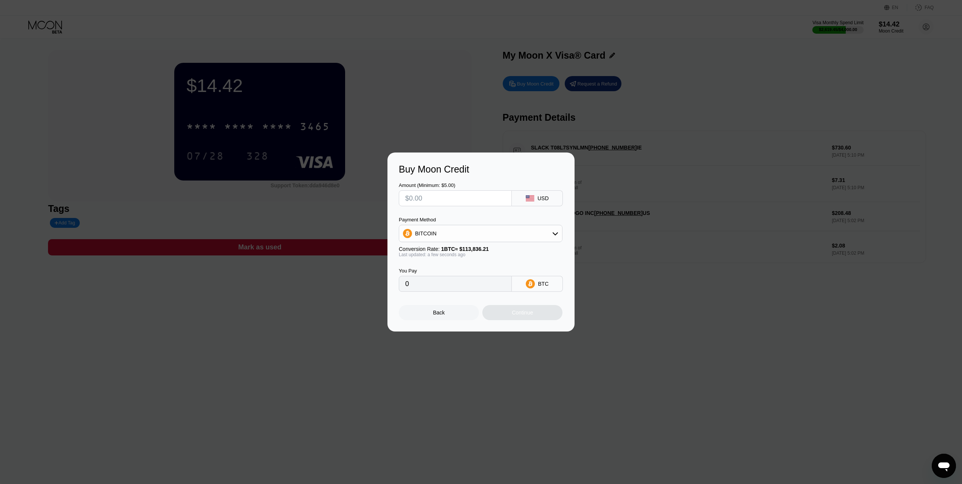
click at [453, 197] on input "text" at bounding box center [455, 198] width 100 height 15
type input "$9"
type input "0.00007907"
type input "$93"
type input "0.00081697"
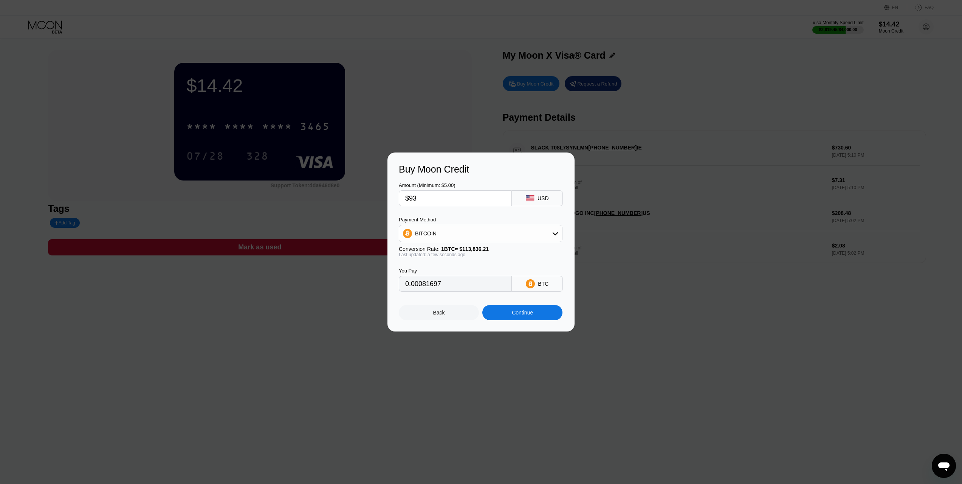
type input "$938"
type input "0.00823991"
type input "$938"
click at [446, 227] on div "BITCOIN" at bounding box center [480, 233] width 163 height 15
click at [431, 267] on div "USDT on TRON" at bounding box center [480, 270] width 159 height 15
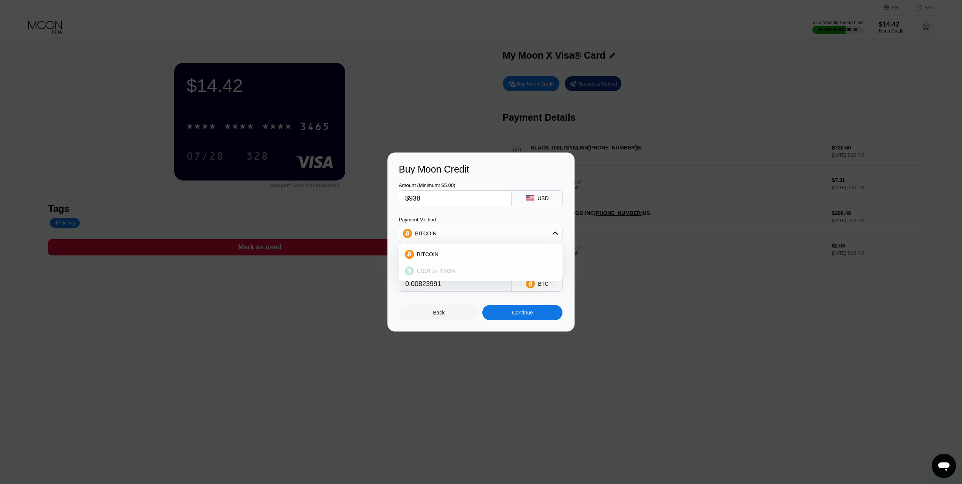
type input "947.47"
click at [520, 315] on div "Continue" at bounding box center [522, 312] width 21 height 6
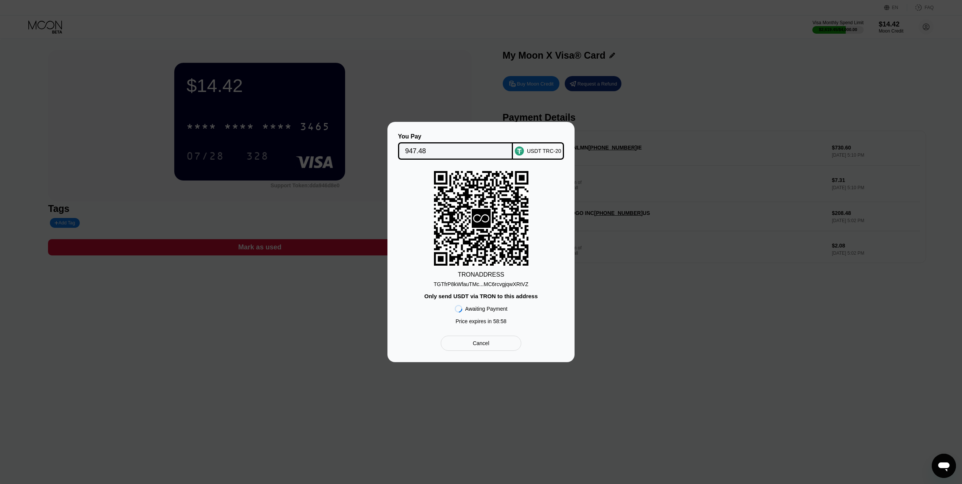
click at [495, 285] on div "TGTfrP8kWfauTMc...MC6rcvgjqwXRtVZ" at bounding box center [481, 284] width 95 height 6
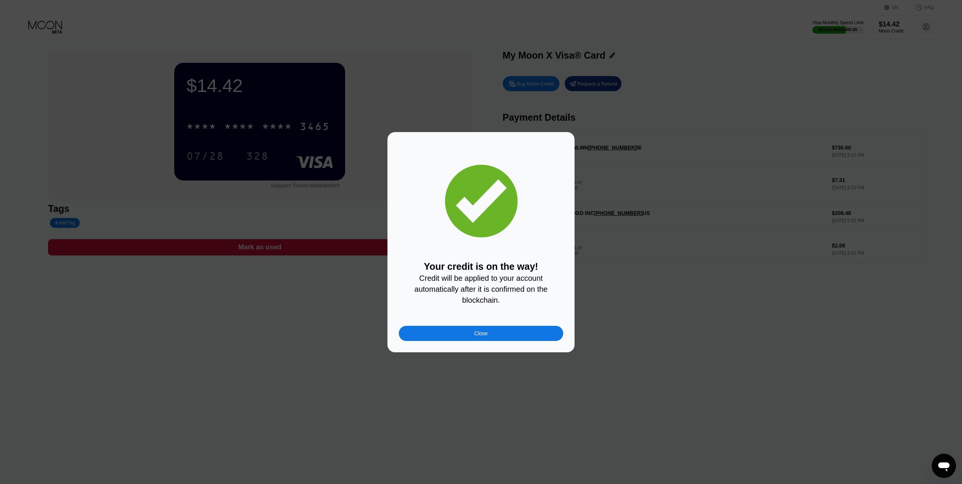
click at [431, 128] on div at bounding box center [484, 242] width 968 height 484
click at [476, 336] on div "Close" at bounding box center [482, 333] width 14 height 6
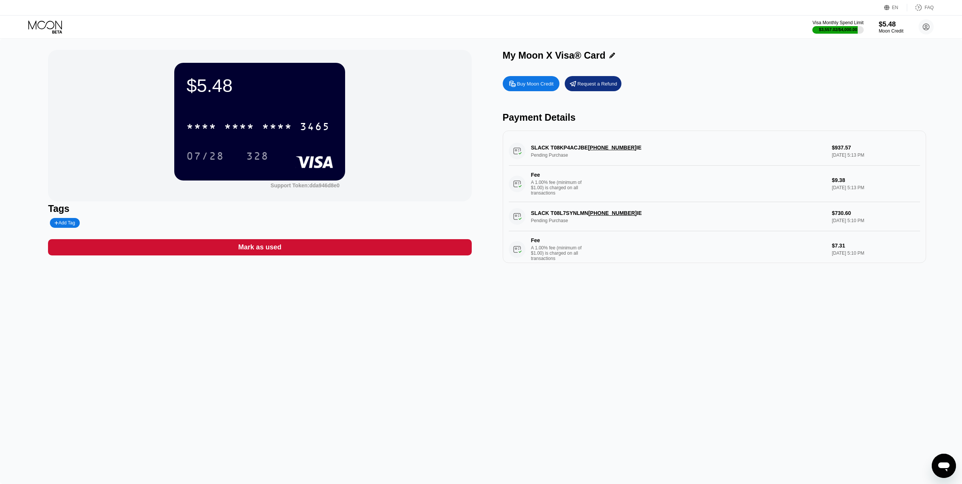
click at [656, 276] on div "$5.48 * * * * * * * * * * * * 3465 07/28 328 Support Token: dda946d8e0 Tags Add…" at bounding box center [481, 261] width 962 height 445
click at [385, 88] on div "$5.48 * * * * * * * * * * * * 3465 07/28 328 Support Token: dda946d8e0" at bounding box center [260, 125] width 424 height 151
click at [836, 22] on div "Visa Monthly Spend Limit" at bounding box center [838, 22] width 52 height 5
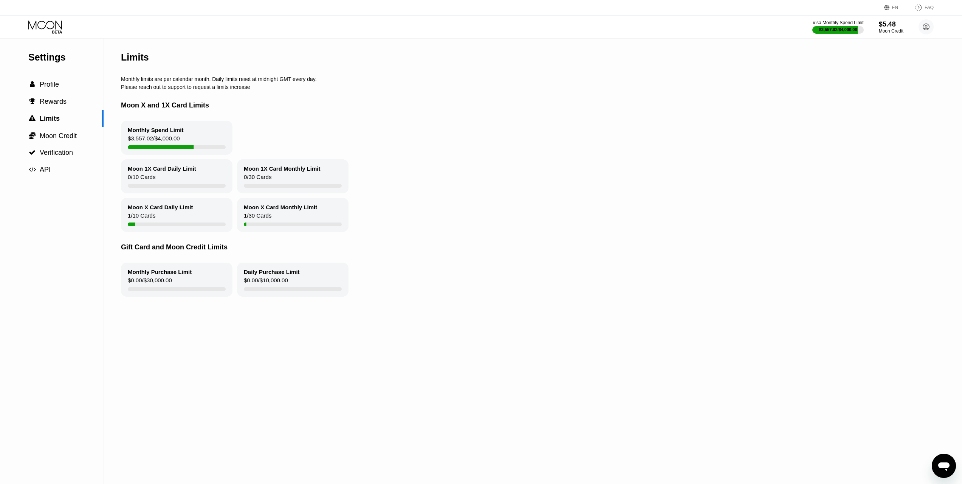
click at [155, 145] on div "$3,557.02 / $4,000.00" at bounding box center [154, 140] width 52 height 10
click at [51, 88] on span "Profile" at bounding box center [49, 85] width 19 height 8
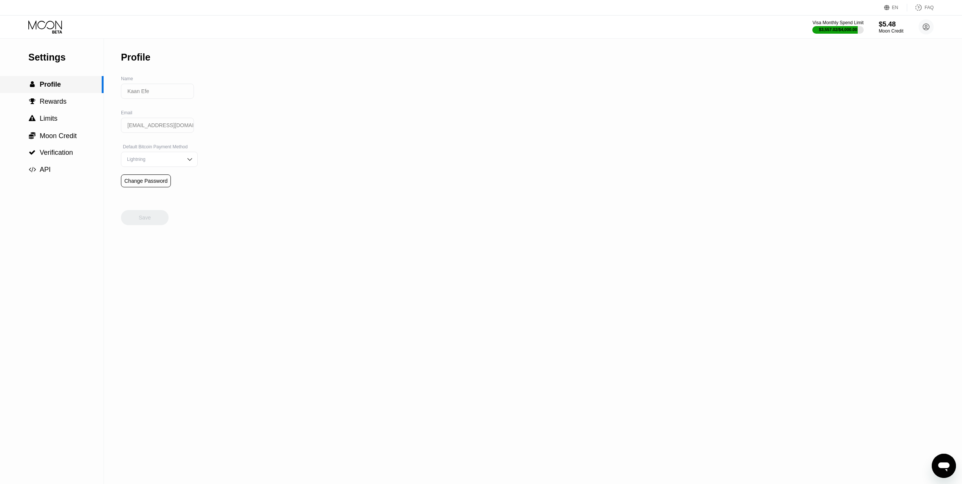
click at [51, 93] on div " Profile" at bounding box center [52, 84] width 104 height 17
click at [53, 103] on span "Rewards" at bounding box center [53, 102] width 27 height 8
click at [56, 116] on span "Limits" at bounding box center [49, 119] width 18 height 8
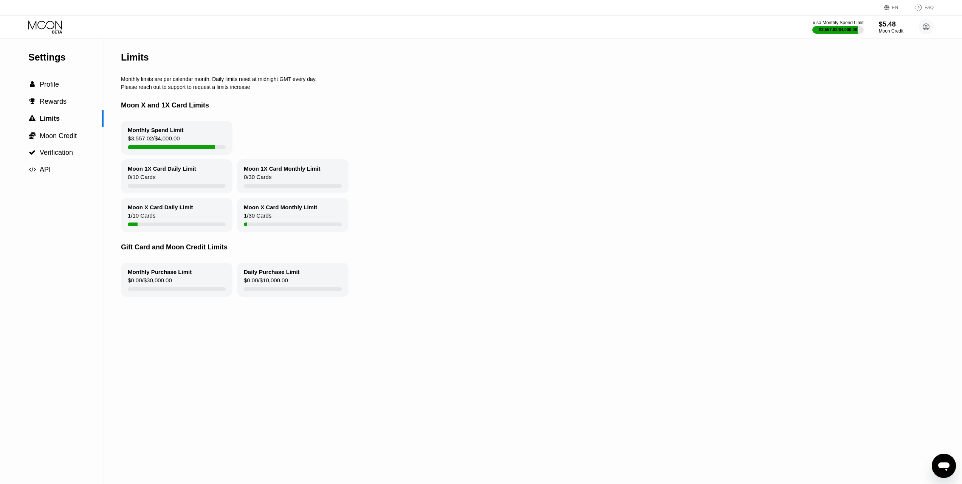
click at [142, 140] on div "$3,557.02 / $4,000.00" at bounding box center [154, 140] width 52 height 10
click at [58, 137] on span "Moon Credit" at bounding box center [58, 136] width 37 height 8
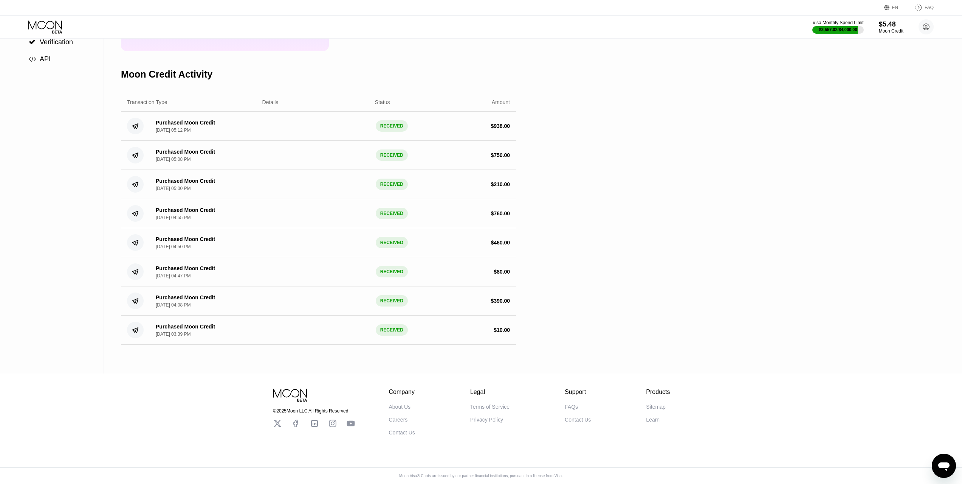
scroll to position [116, 0]
click at [504, 301] on div "$ 390.00" at bounding box center [500, 301] width 19 height 6
click at [500, 279] on div "Purchased Moon Credit Aug 22, 2025, 04:47 PM RECEIVED $ 80.00" at bounding box center [318, 271] width 395 height 29
click at [499, 244] on div "$ 460.00" at bounding box center [500, 242] width 19 height 6
click at [47, 28] on icon at bounding box center [45, 26] width 35 height 13
